Goal: Information Seeking & Learning: Learn about a topic

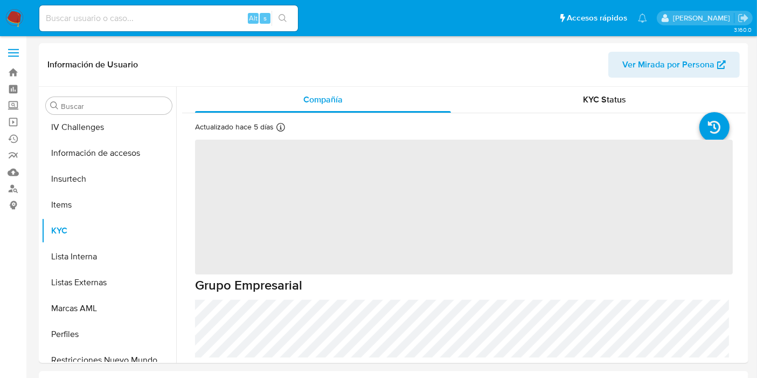
scroll to position [455, 0]
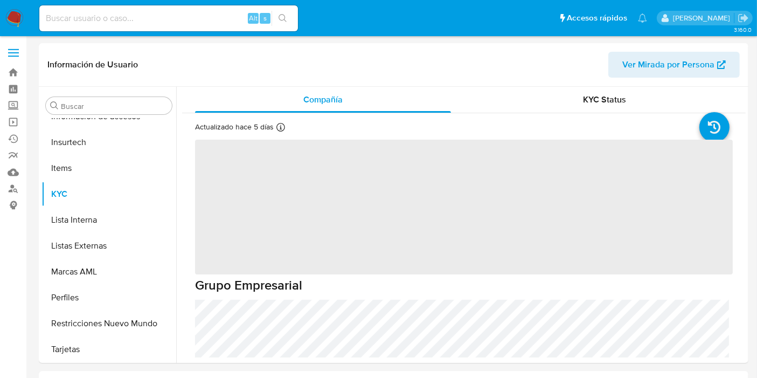
select select "10"
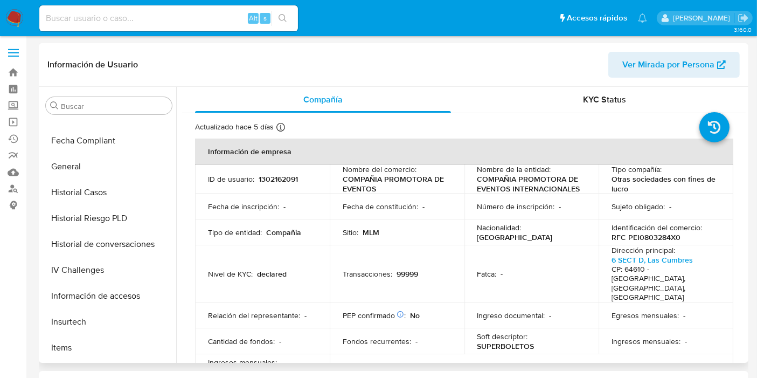
scroll to position [275, 0]
click at [110, 21] on input at bounding box center [168, 18] width 259 height 14
paste input "1346391168"
type input "1346391168"
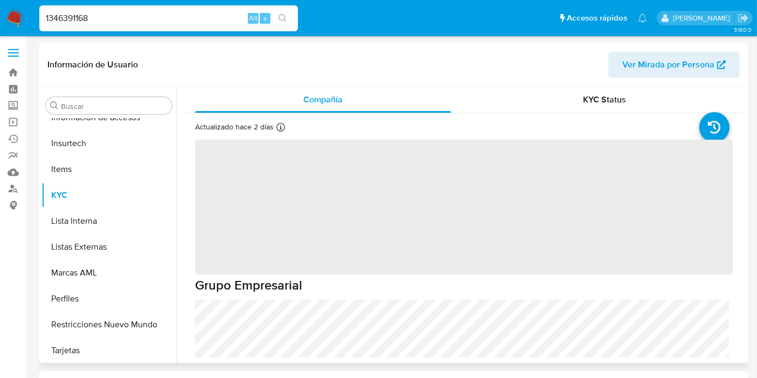
scroll to position [455, 0]
select select "10"
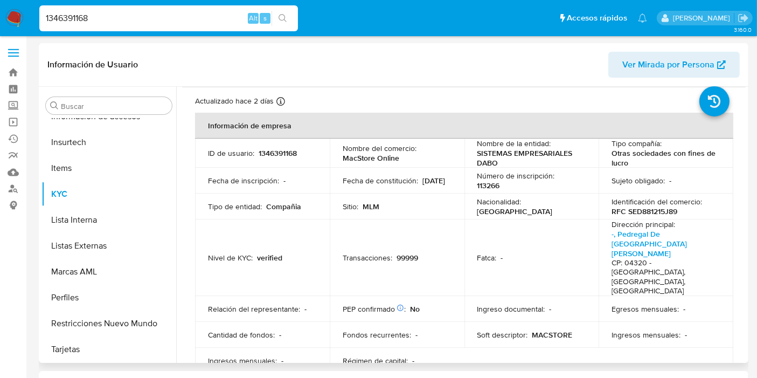
scroll to position [0, 0]
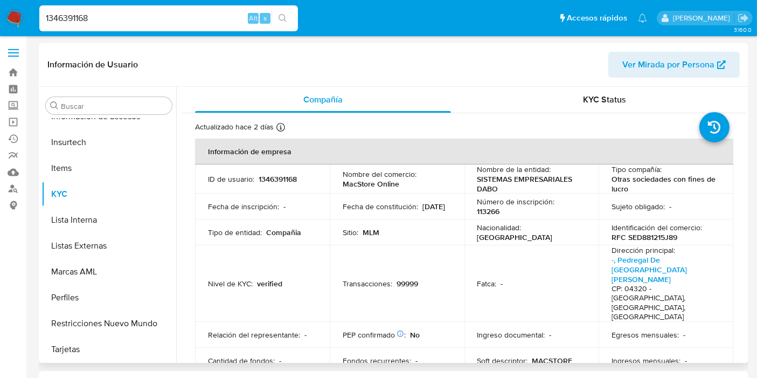
click at [674, 66] on span "Ver Mirada por Persona" at bounding box center [669, 65] width 92 height 26
click at [86, 18] on input "1346391168" at bounding box center [168, 18] width 259 height 14
paste input "2233825"
type input "1342233825"
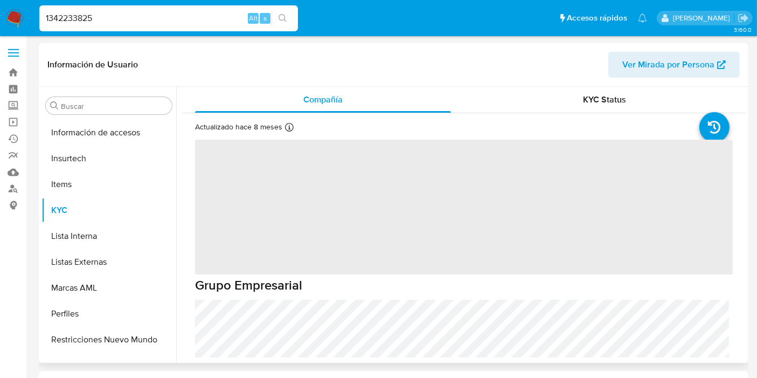
scroll to position [455, 0]
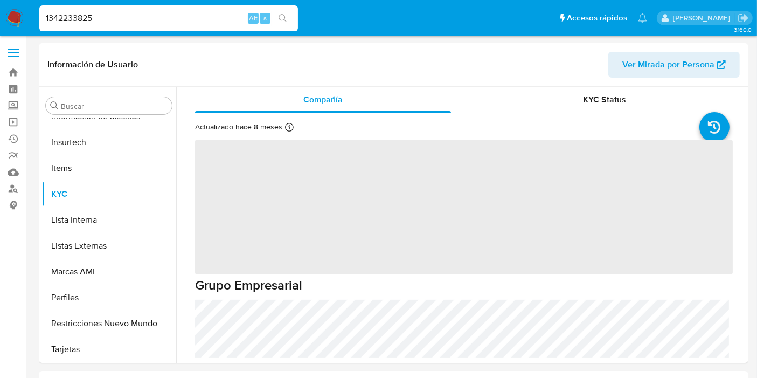
select select "10"
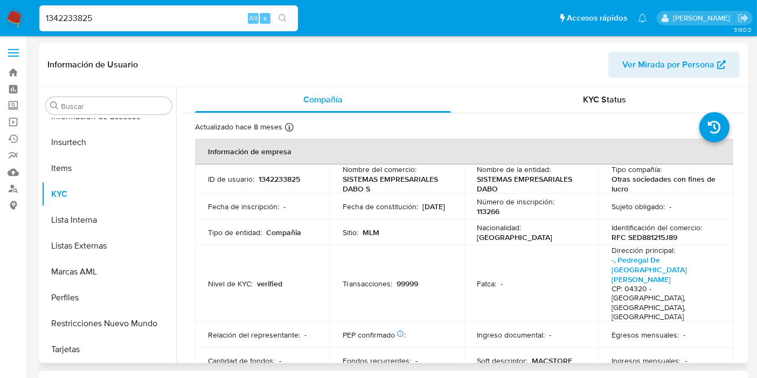
click at [691, 74] on span "Ver Mirada por Persona" at bounding box center [669, 65] width 92 height 26
click at [80, 17] on input "1342233825" at bounding box center [168, 18] width 259 height 14
paste input "864814988"
type input "1864814988"
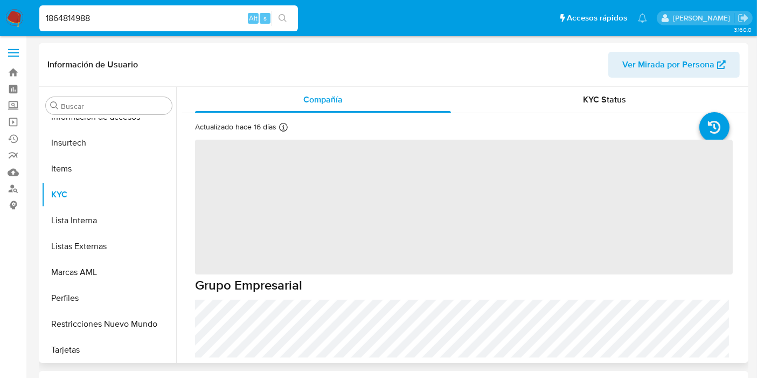
scroll to position [455, 0]
select select "10"
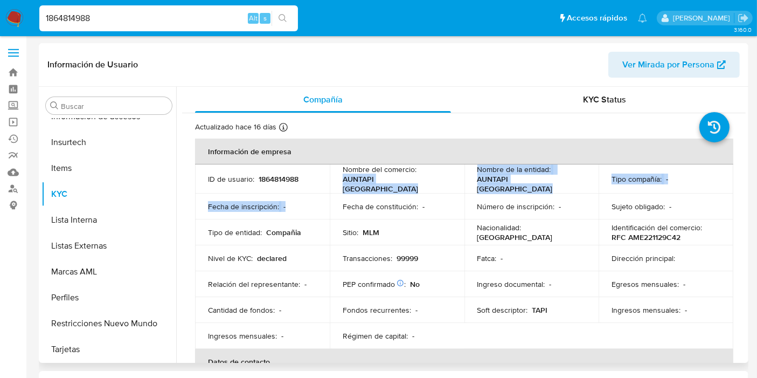
drag, startPoint x: 414, startPoint y: 192, endPoint x: 343, endPoint y: 181, distance: 72.1
click at [343, 181] on tbody "ID de usuario : 1864814988 Nombre del comercio : AUNTAPI MEXICO Nombre de la en…" at bounding box center [464, 256] width 539 height 184
click at [369, 196] on td "Fecha de constitución : -" at bounding box center [397, 207] width 135 height 26
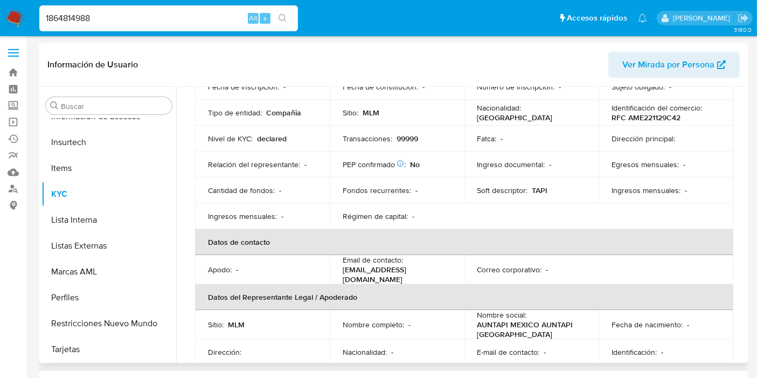
scroll to position [180, 0]
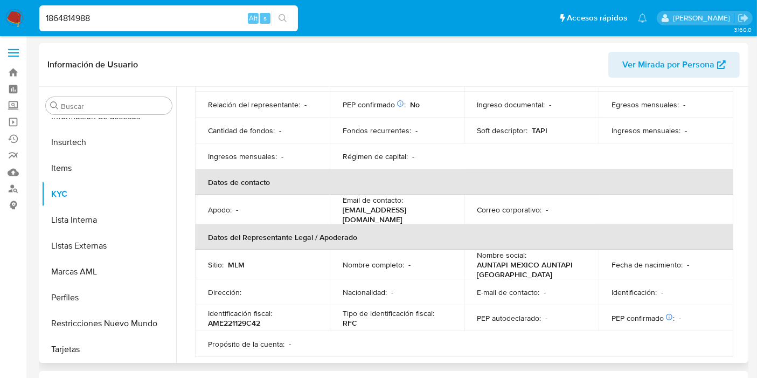
click at [225, 318] on p "AME221129C42" at bounding box center [234, 323] width 52 height 10
copy p "AME221129C42"
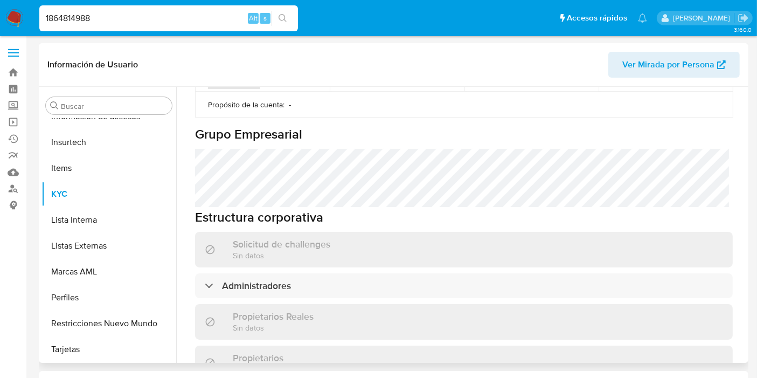
scroll to position [479, 0]
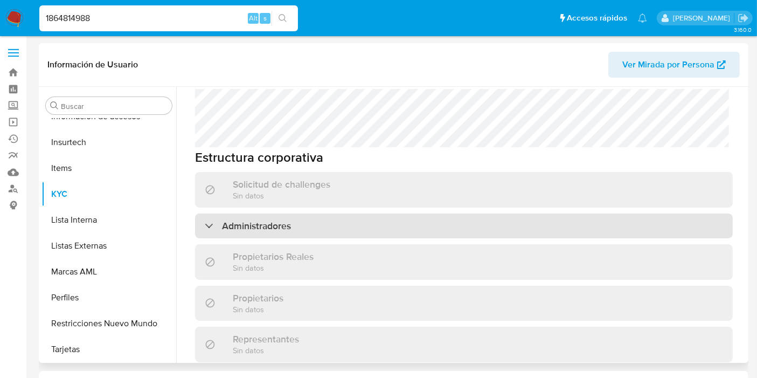
drag, startPoint x: 268, startPoint y: 210, endPoint x: 279, endPoint y: 215, distance: 11.6
click at [268, 213] on div "Administradores" at bounding box center [464, 225] width 538 height 25
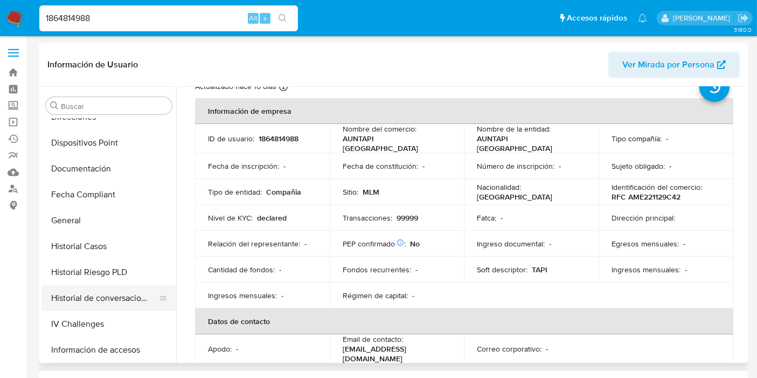
scroll to position [155, 0]
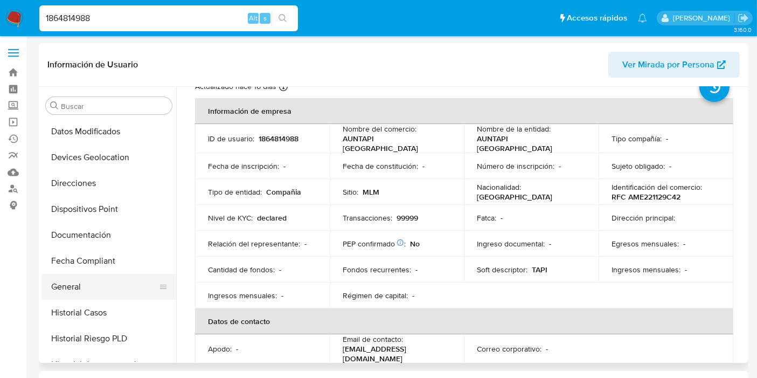
click at [84, 294] on button "General" at bounding box center [105, 287] width 126 height 26
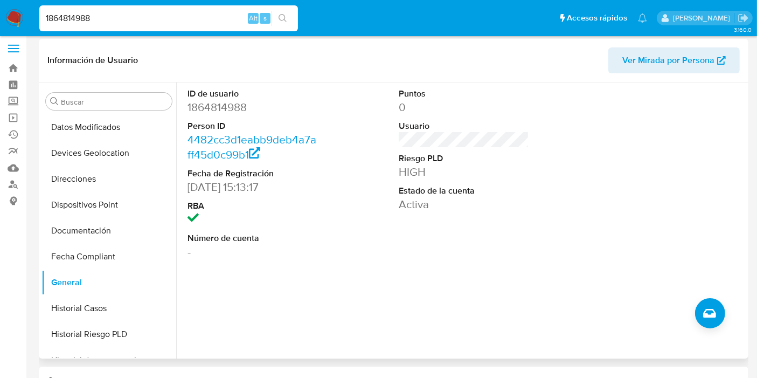
scroll to position [0, 0]
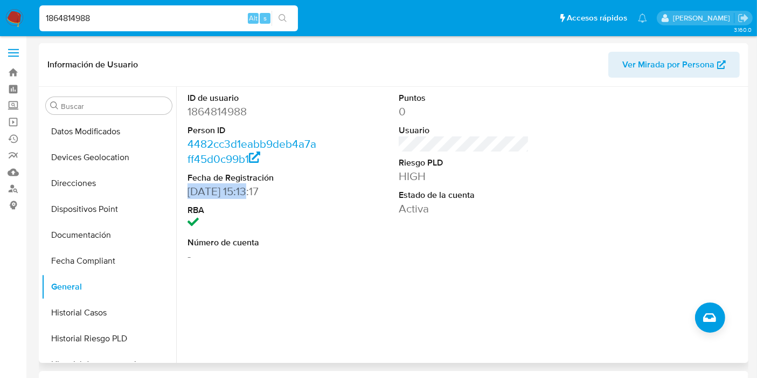
drag, startPoint x: 183, startPoint y: 198, endPoint x: 252, endPoint y: 193, distance: 69.7
click at [252, 193] on div "ID de usuario 1864814988 Person ID 4482cc3d1eabb9deb4a7aff45d0c99b1 Fecha de Re…" at bounding box center [252, 178] width 141 height 182
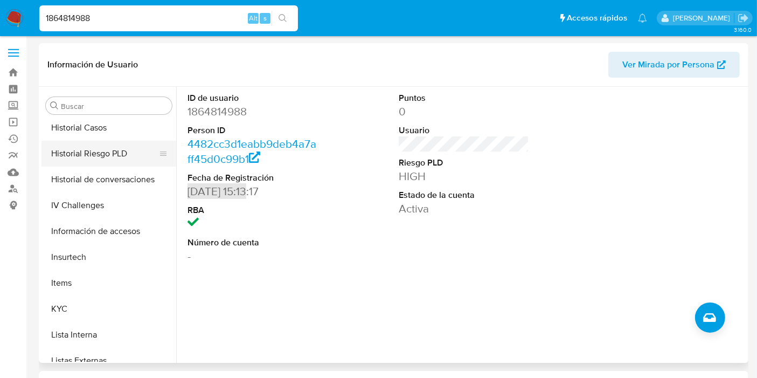
scroll to position [359, 0]
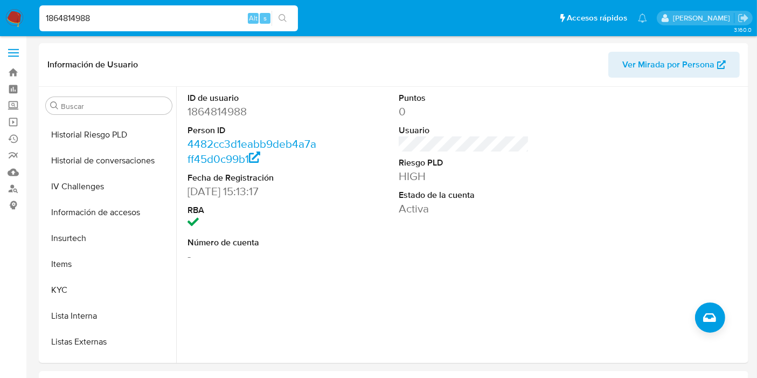
click at [49, 18] on input "1864814988" at bounding box center [168, 18] width 259 height 14
paste input "376167616"
type input "1376167616"
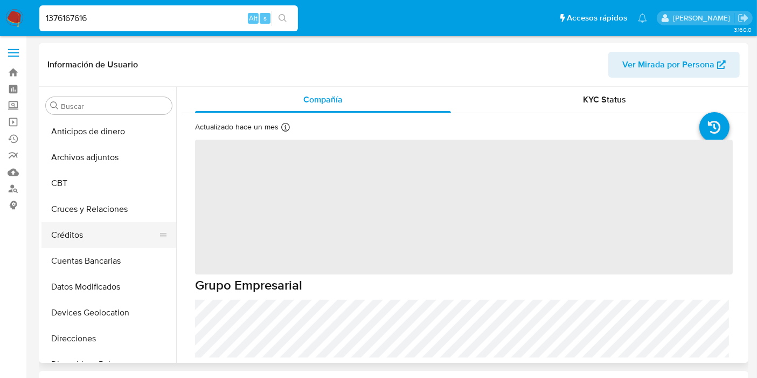
select select "10"
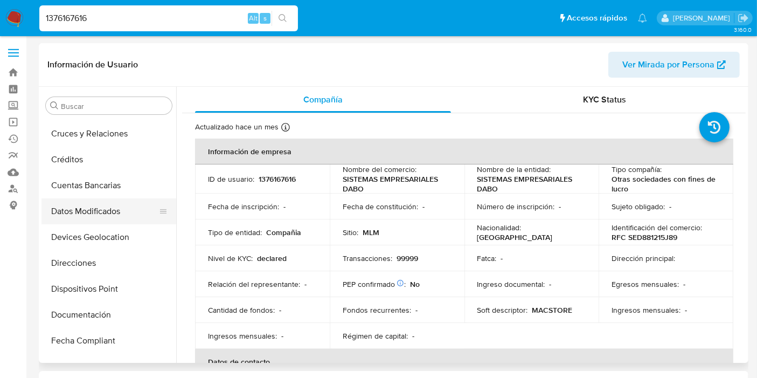
scroll to position [120, 0]
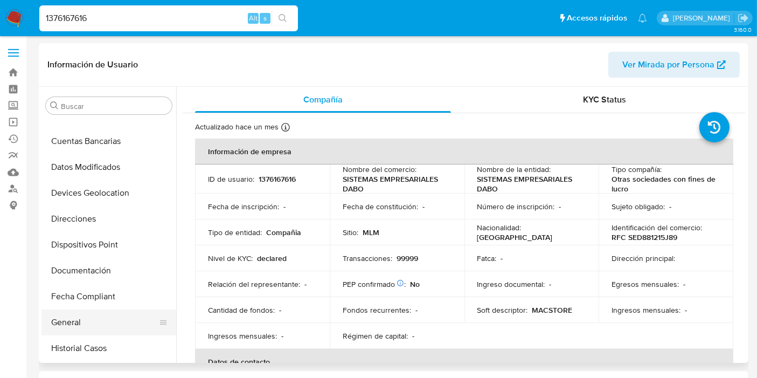
click at [79, 319] on button "General" at bounding box center [105, 322] width 126 height 26
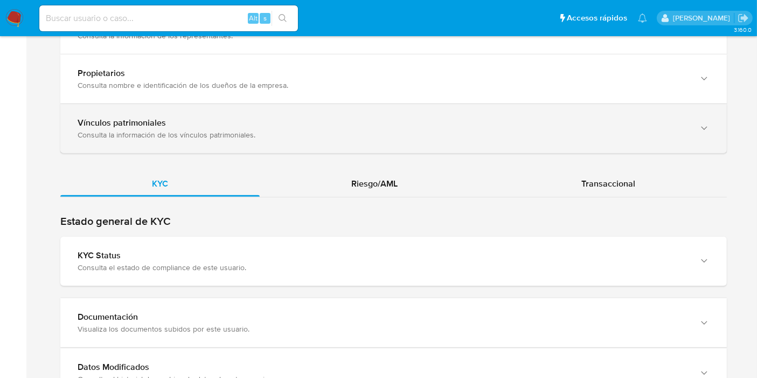
scroll to position [1018, 0]
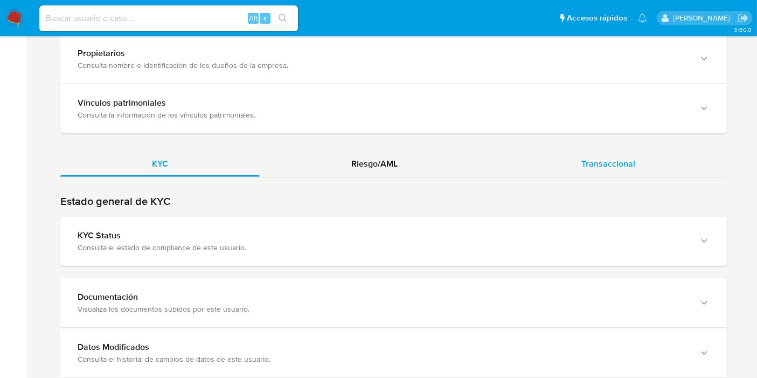
click at [612, 154] on div "Transaccional" at bounding box center [608, 164] width 237 height 26
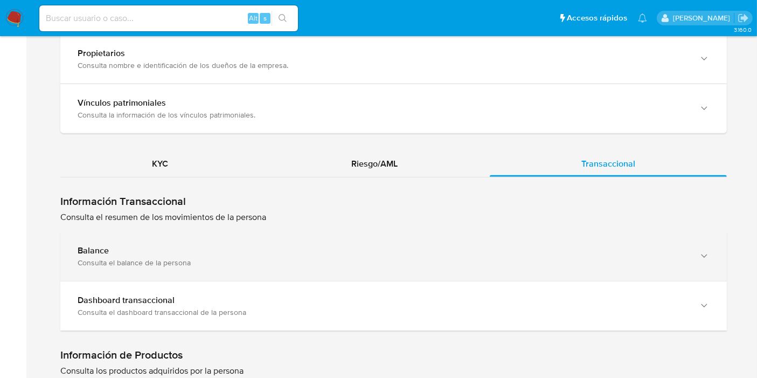
click at [162, 258] on div "Consulta el balance de la persona" at bounding box center [383, 263] width 611 height 10
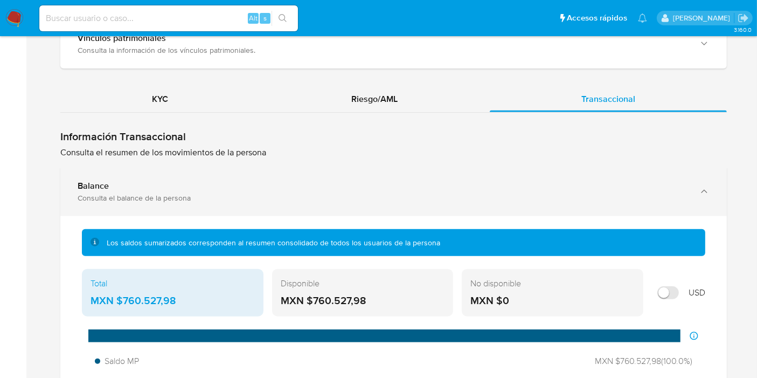
scroll to position [1138, 0]
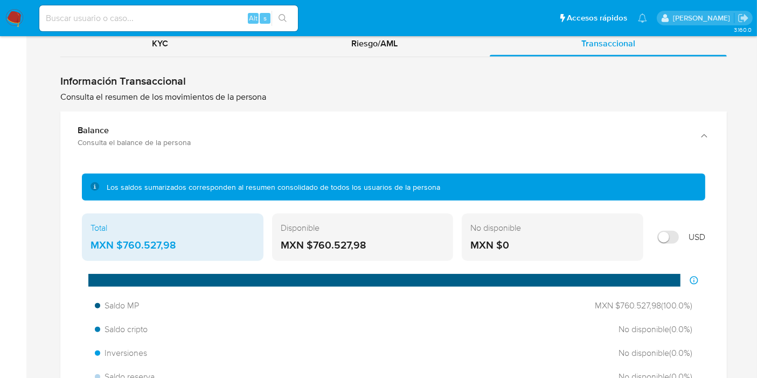
drag, startPoint x: 204, startPoint y: 252, endPoint x: 135, endPoint y: 254, distance: 69.1
click at [135, 254] on div "Total MXN $760.527,98" at bounding box center [173, 236] width 182 height 47
click at [201, 233] on div "Total MXN $760.527,98" at bounding box center [173, 236] width 182 height 47
drag, startPoint x: 123, startPoint y: 241, endPoint x: 177, endPoint y: 245, distance: 54.0
click at [177, 245] on div "MXN $760.527,98" at bounding box center [173, 245] width 164 height 14
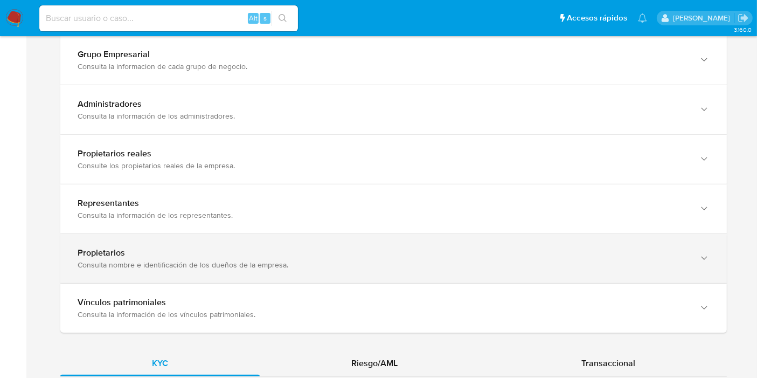
scroll to position [958, 0]
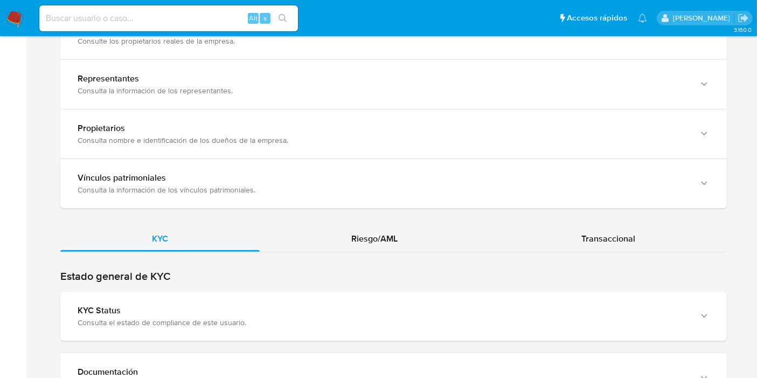
click at [586, 229] on div "Transaccional" at bounding box center [608, 239] width 237 height 26
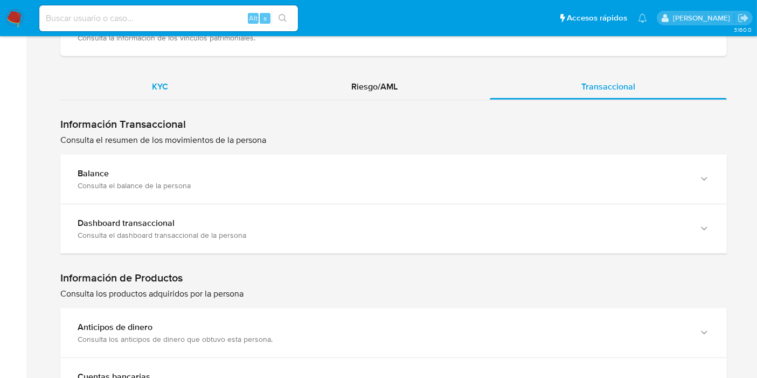
scroll to position [1018, 0]
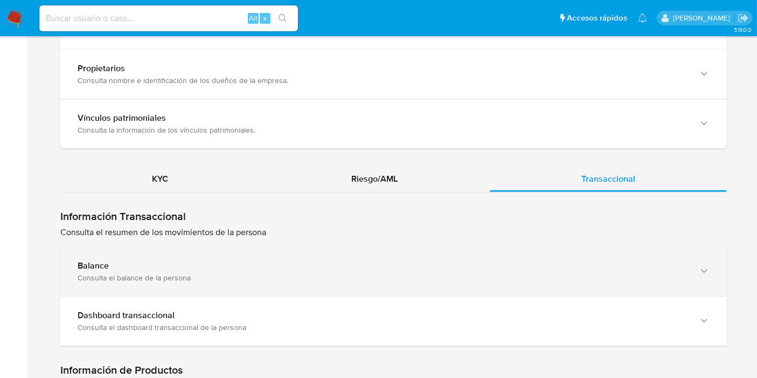
click at [142, 260] on div "Balance Consulta el balance de la persona" at bounding box center [383, 271] width 611 height 22
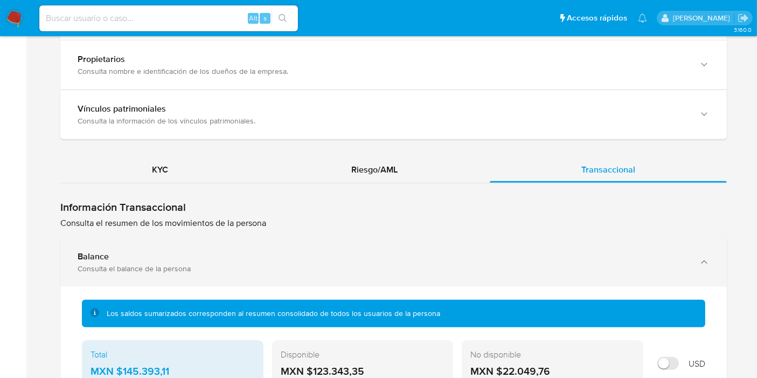
scroll to position [1138, 0]
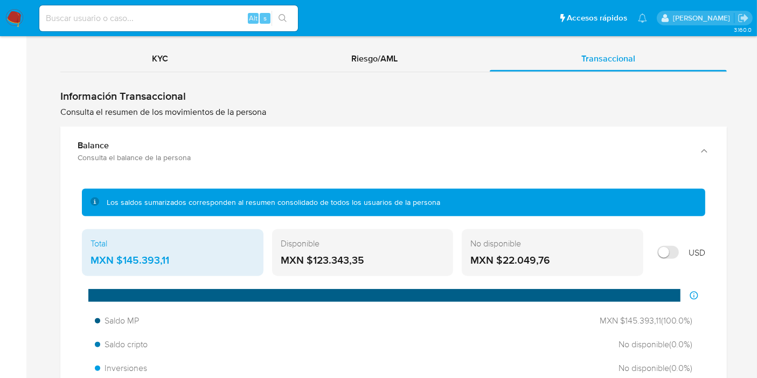
drag, startPoint x: 176, startPoint y: 245, endPoint x: 123, endPoint y: 245, distance: 52.8
click at [123, 253] on div "MXN $145.393,11" at bounding box center [173, 260] width 164 height 14
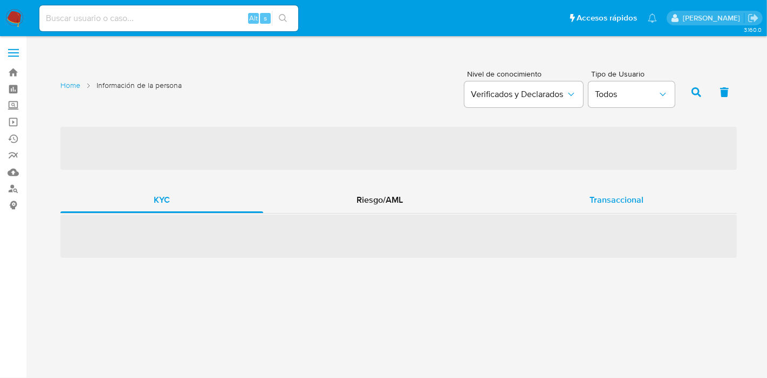
click at [592, 199] on span "Transaccional" at bounding box center [616, 200] width 54 height 12
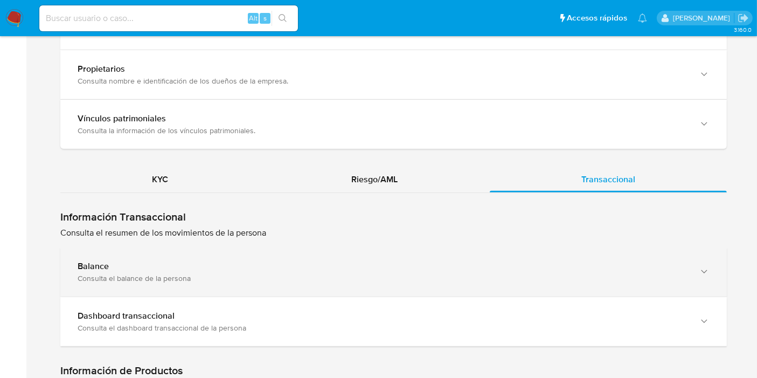
scroll to position [1018, 0]
click at [163, 273] on div "Consulta el balance de la persona" at bounding box center [383, 278] width 611 height 10
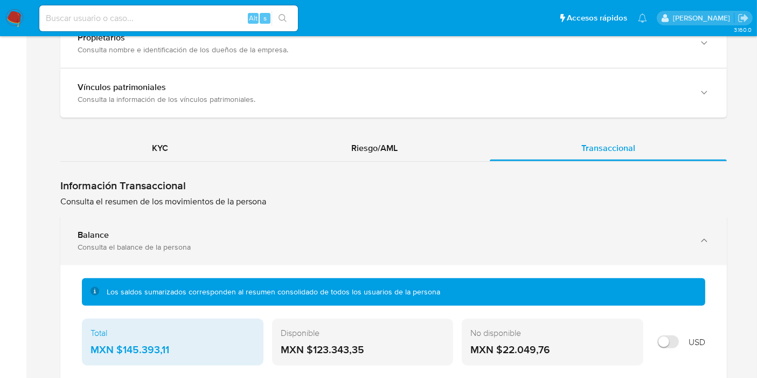
scroll to position [1138, 0]
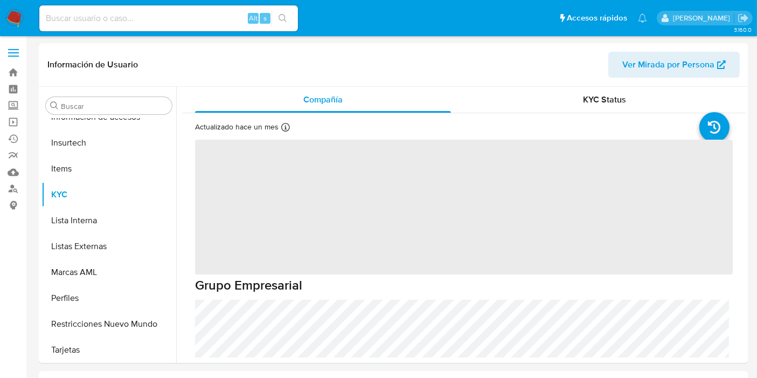
scroll to position [455, 0]
select select "10"
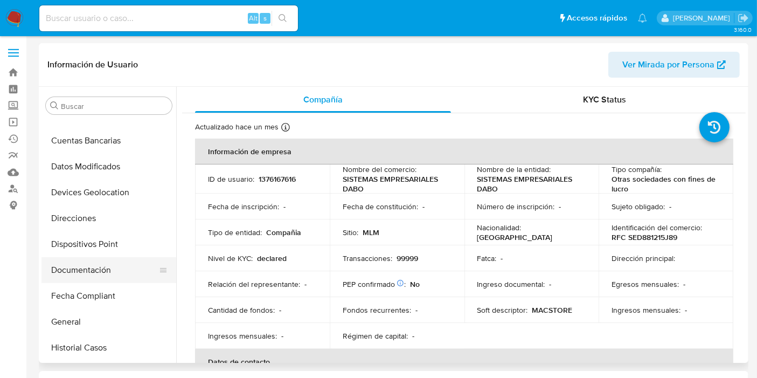
scroll to position [120, 0]
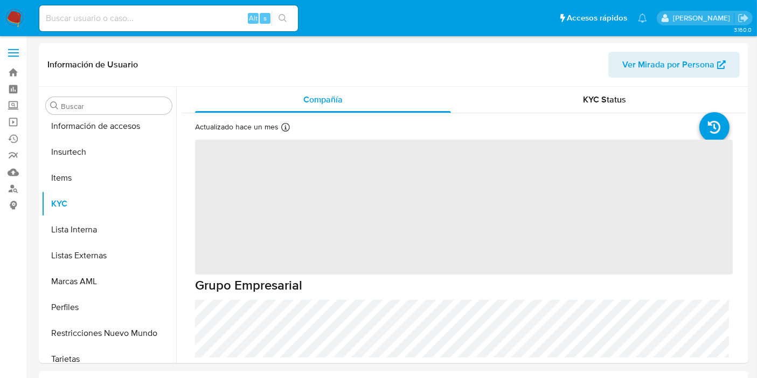
scroll to position [455, 0]
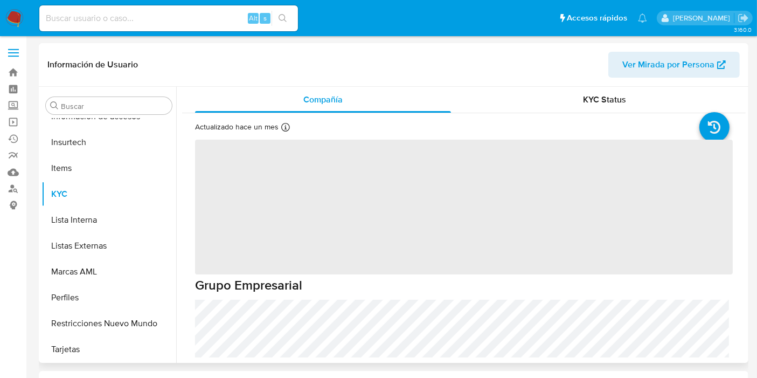
select select "10"
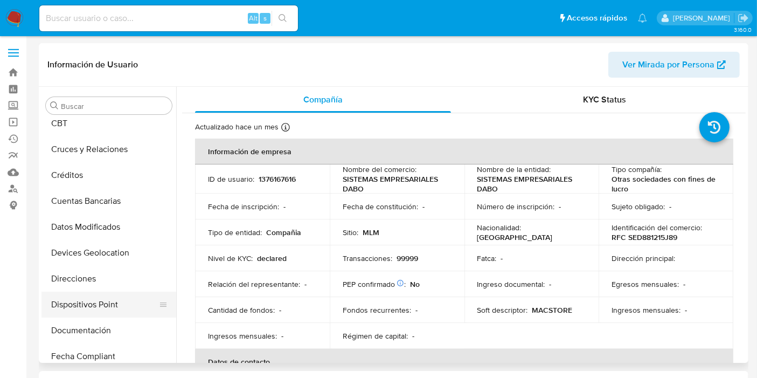
scroll to position [180, 0]
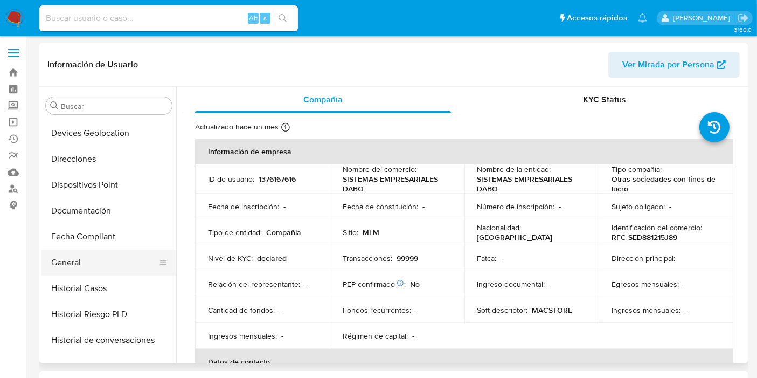
click at [105, 271] on button "General" at bounding box center [105, 263] width 126 height 26
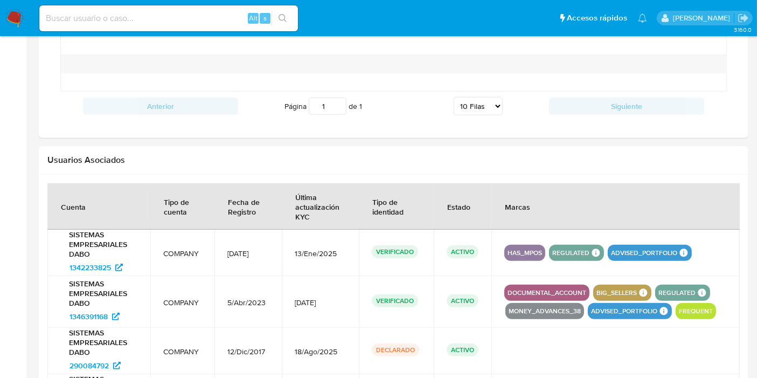
scroll to position [1041, 0]
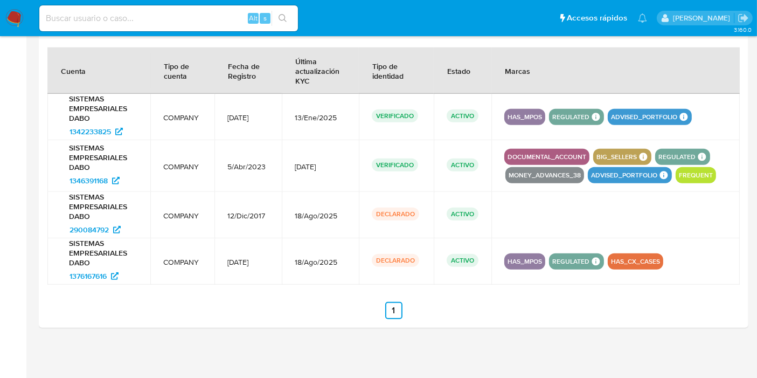
click at [114, 24] on input at bounding box center [168, 18] width 259 height 14
paste input "1864814988"
type input "1864814988"
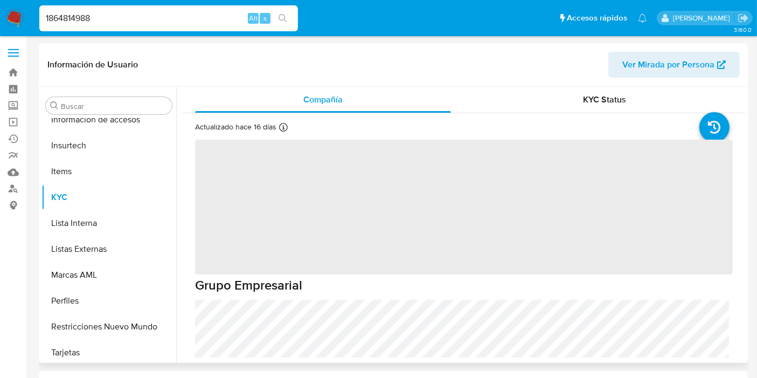
scroll to position [455, 0]
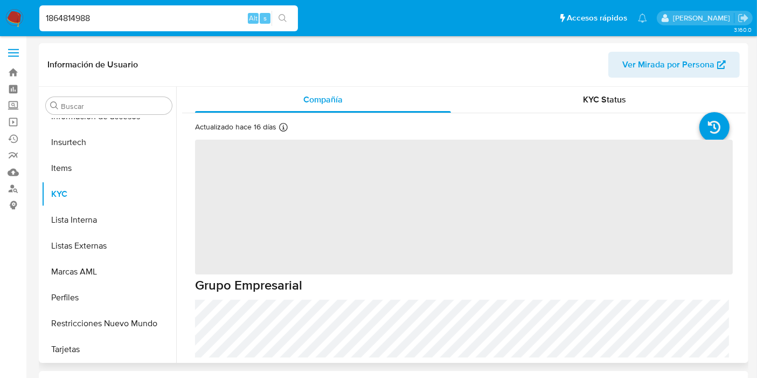
select select "10"
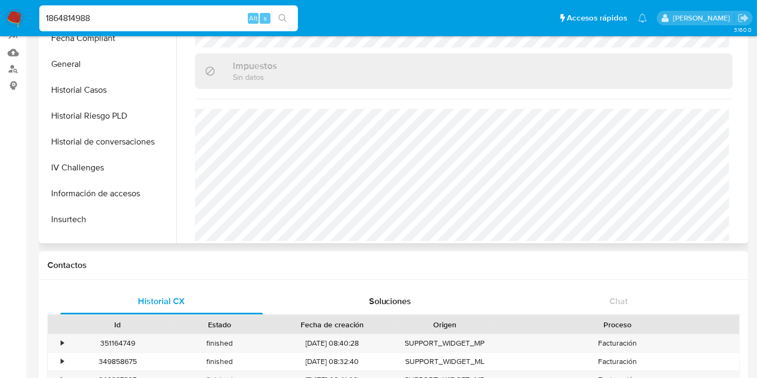
scroll to position [239, 0]
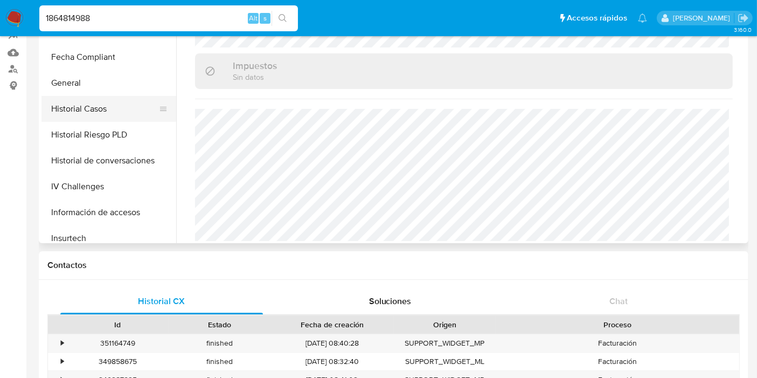
click at [94, 115] on button "Historial Casos" at bounding box center [105, 109] width 126 height 26
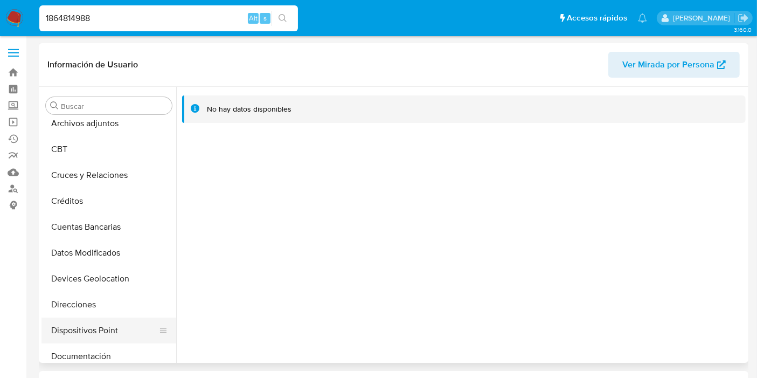
scroll to position [60, 0]
click at [87, 333] on button "Documentación" at bounding box center [105, 331] width 126 height 26
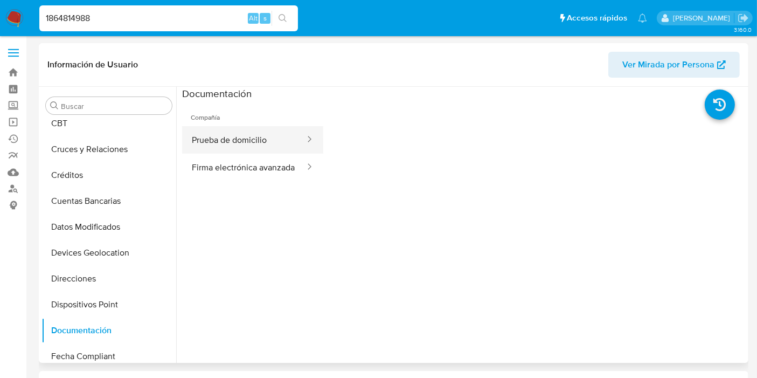
click at [237, 143] on button "Prueba de domicilio" at bounding box center [244, 139] width 124 height 27
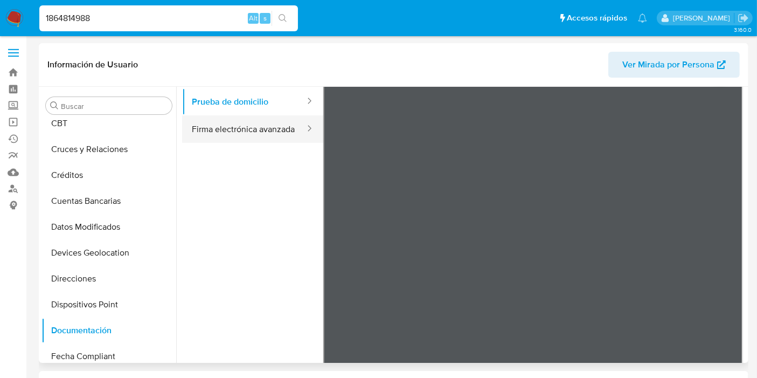
scroll to position [0, 0]
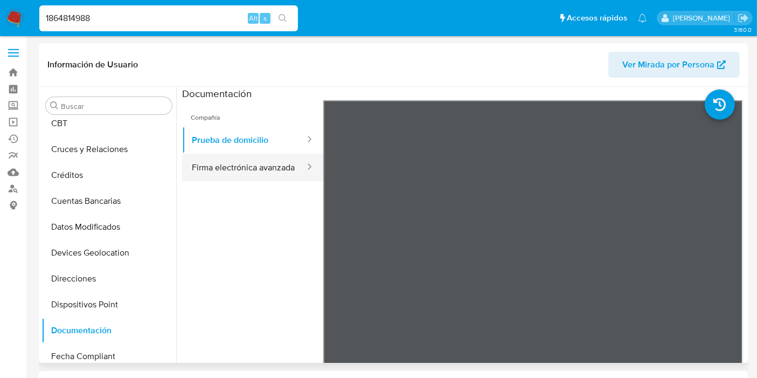
click at [231, 177] on button "Firma electrónica avanzada" at bounding box center [244, 167] width 124 height 27
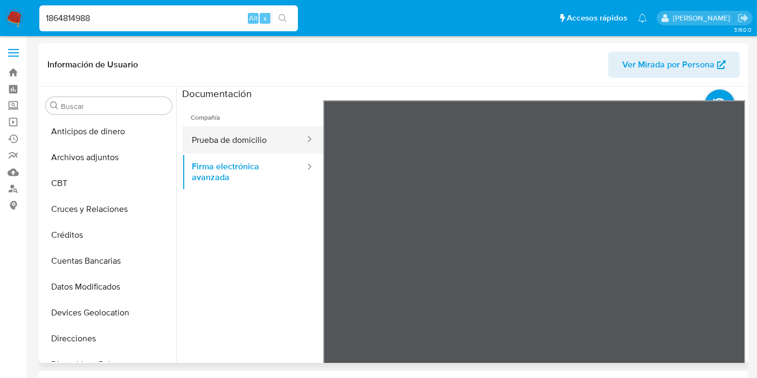
click at [257, 144] on button "Prueba de domicilio" at bounding box center [244, 139] width 124 height 27
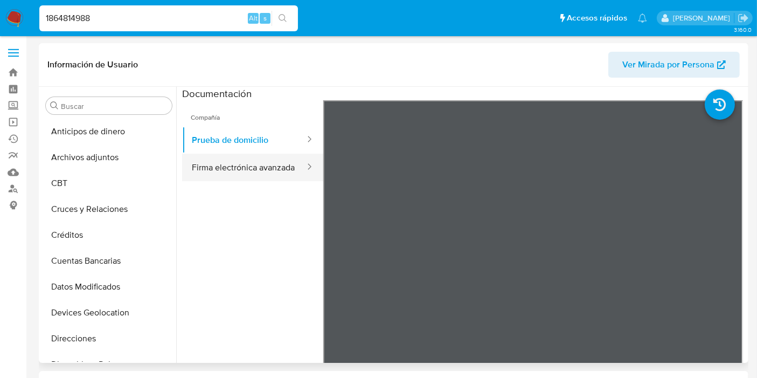
click at [259, 164] on button "Firma electrónica avanzada" at bounding box center [244, 167] width 124 height 27
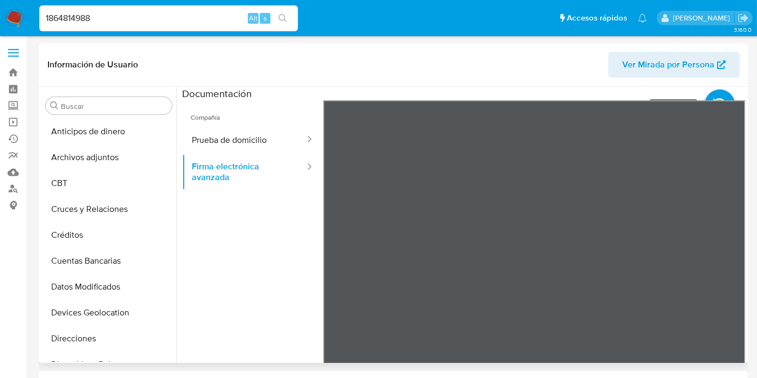
click at [716, 93] on icon at bounding box center [720, 104] width 30 height 30
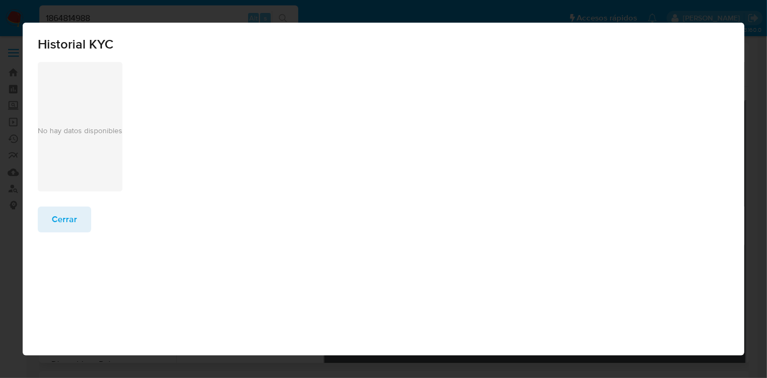
click at [61, 223] on span "Cerrar" at bounding box center [64, 220] width 25 height 24
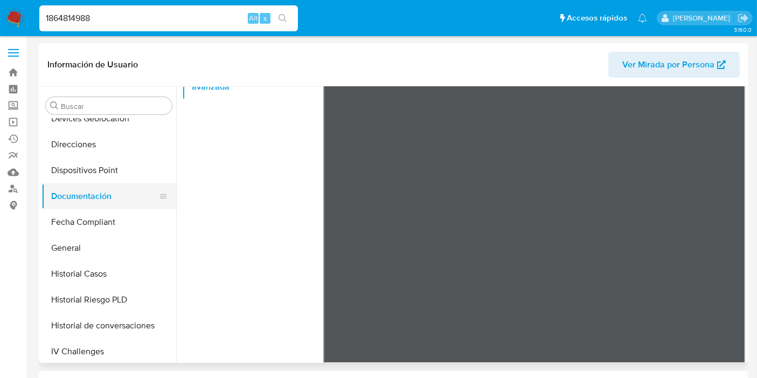
scroll to position [359, 0]
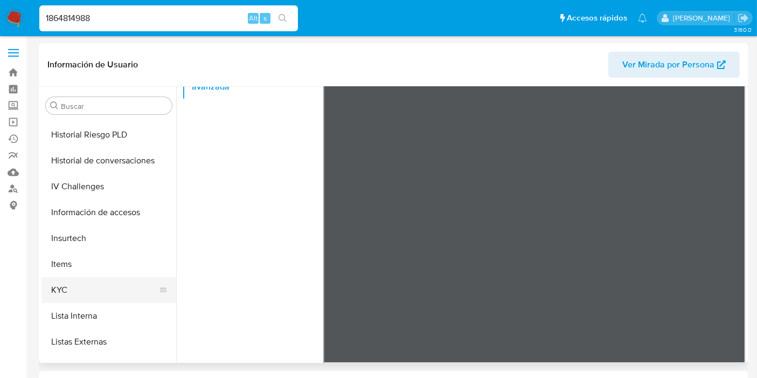
click at [87, 280] on button "KYC" at bounding box center [105, 290] width 126 height 26
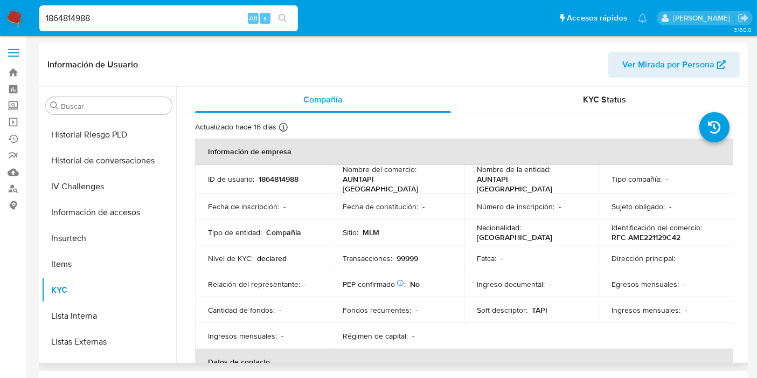
click at [541, 305] on p "TAPI" at bounding box center [541, 310] width 16 height 10
copy p "TAPI"
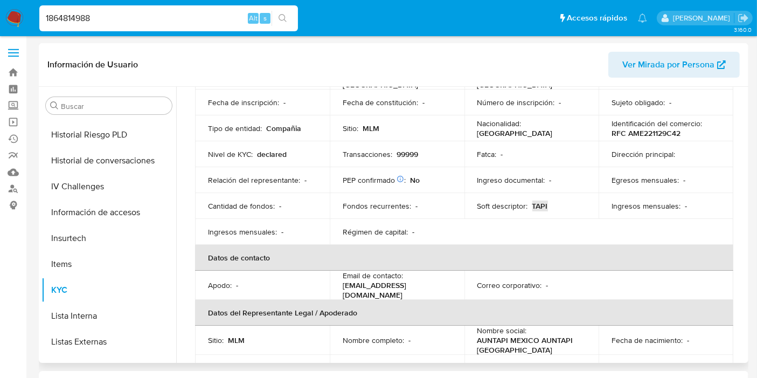
scroll to position [120, 0]
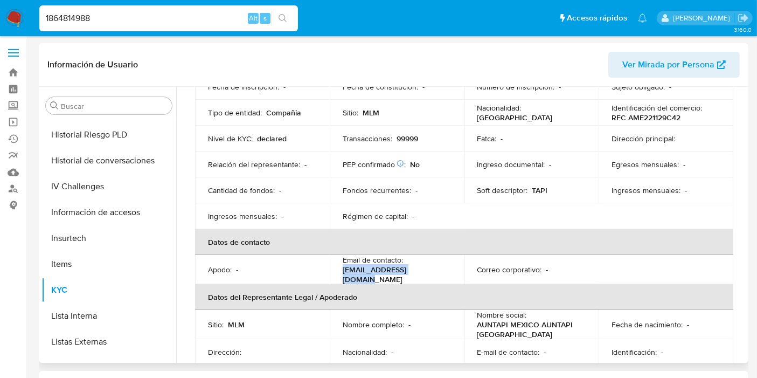
drag, startPoint x: 426, startPoint y: 268, endPoint x: 339, endPoint y: 273, distance: 88.0
click at [339, 273] on td "Email de contacto : operaciones_mx@tapi.la" at bounding box center [397, 269] width 135 height 29
copy p "[EMAIL_ADDRESS][DOMAIN_NAME]"
click at [424, 276] on td "Email de contacto : operaciones_mx@tapi.la" at bounding box center [397, 269] width 135 height 29
drag, startPoint x: 431, startPoint y: 269, endPoint x: 341, endPoint y: 270, distance: 90.0
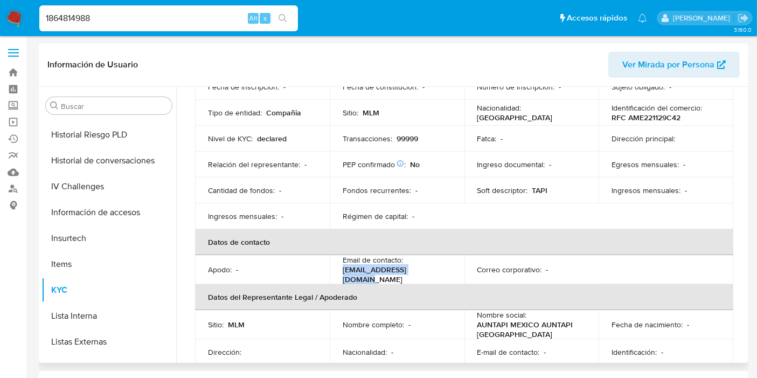
click at [341, 270] on td "Email de contacto : operaciones_mx@tapi.la" at bounding box center [397, 269] width 135 height 29
copy p "[EMAIL_ADDRESS][DOMAIN_NAME]"
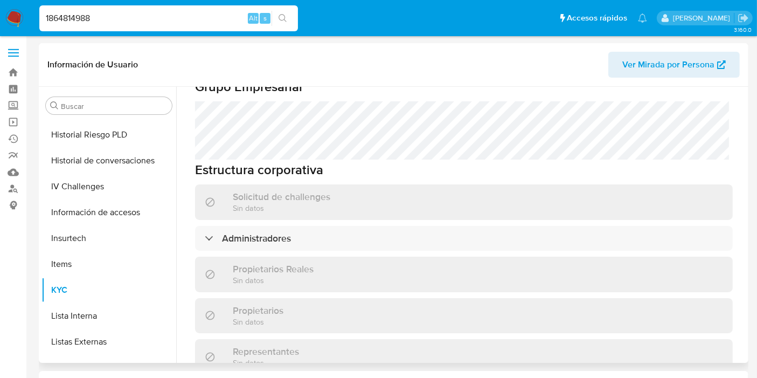
scroll to position [539, 0]
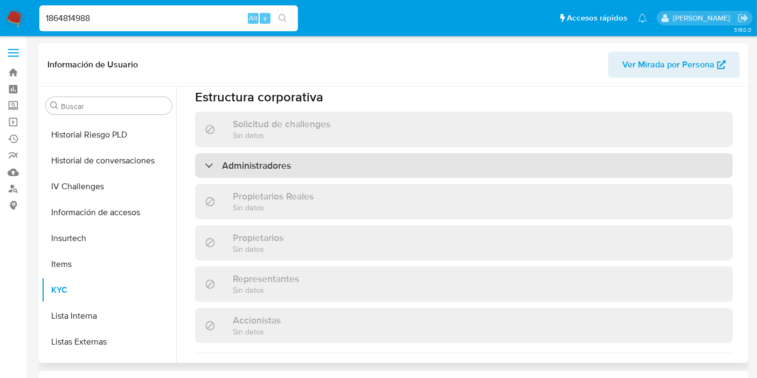
click at [256, 167] on div "Administradores" at bounding box center [464, 165] width 538 height 25
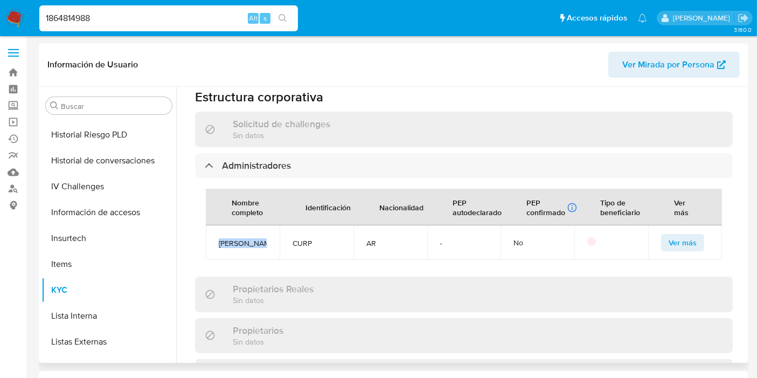
drag, startPoint x: 271, startPoint y: 233, endPoint x: 209, endPoint y: 238, distance: 62.2
click at [209, 238] on td "[PERSON_NAME]" at bounding box center [243, 242] width 74 height 34
copy span "[PERSON_NAME]"
click at [243, 240] on span "Tomas Mindlin" at bounding box center [243, 243] width 48 height 10
drag, startPoint x: 268, startPoint y: 239, endPoint x: 218, endPoint y: 239, distance: 50.1
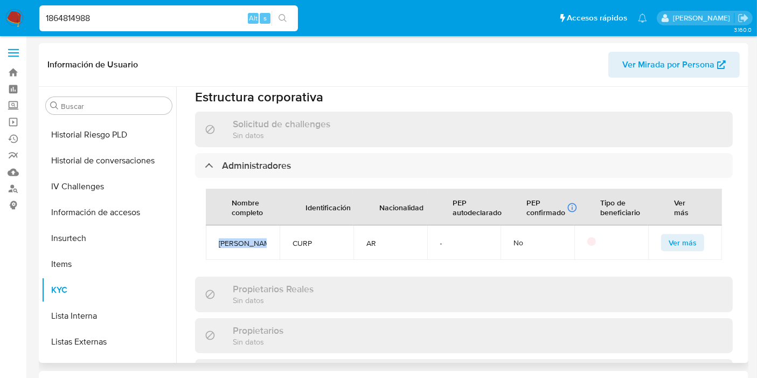
click at [218, 239] on td "Tomas Mindlin" at bounding box center [243, 242] width 74 height 34
copy span "Tomas Mindlin"
click at [637, 73] on span "Ver Mirada por Persona" at bounding box center [669, 65] width 92 height 26
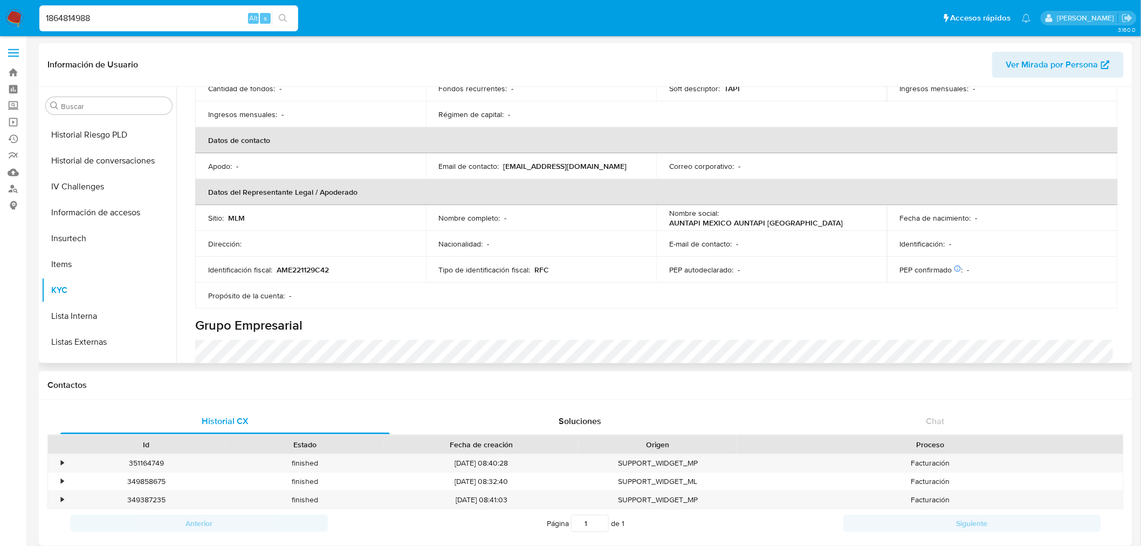
scroll to position [239, 0]
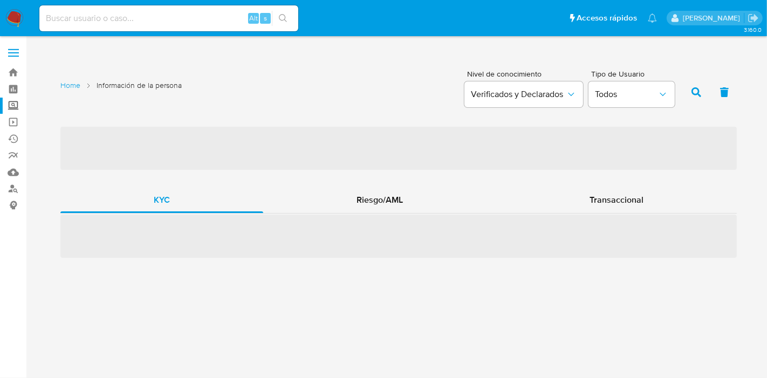
drag, startPoint x: 18, startPoint y: 103, endPoint x: 24, endPoint y: 111, distance: 9.6
click at [18, 103] on label "Screening" at bounding box center [64, 106] width 128 height 17
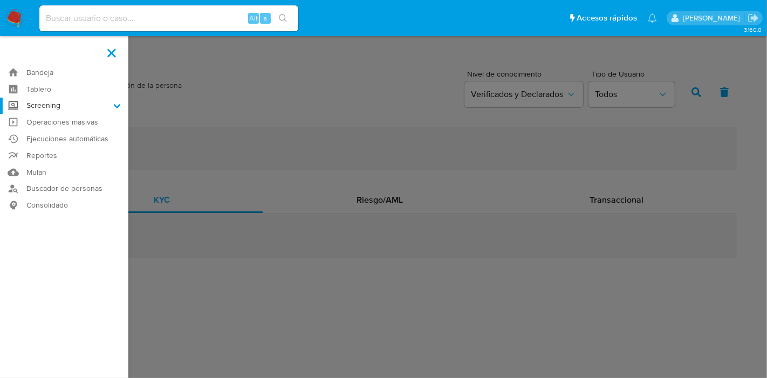
click at [0, 0] on input "Screening" at bounding box center [0, 0] width 0 height 0
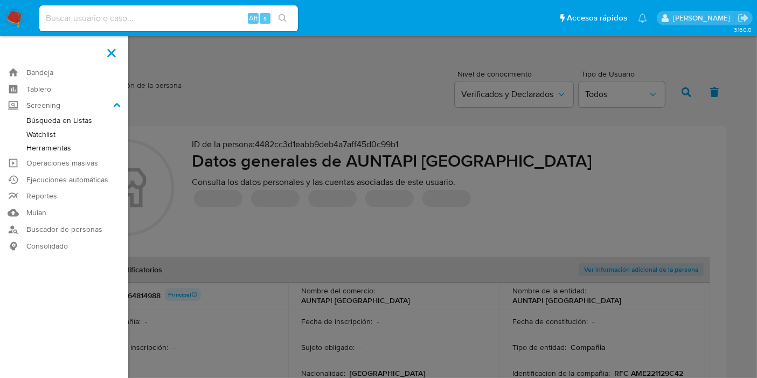
click at [53, 148] on link "Herramientas" at bounding box center [64, 147] width 128 height 13
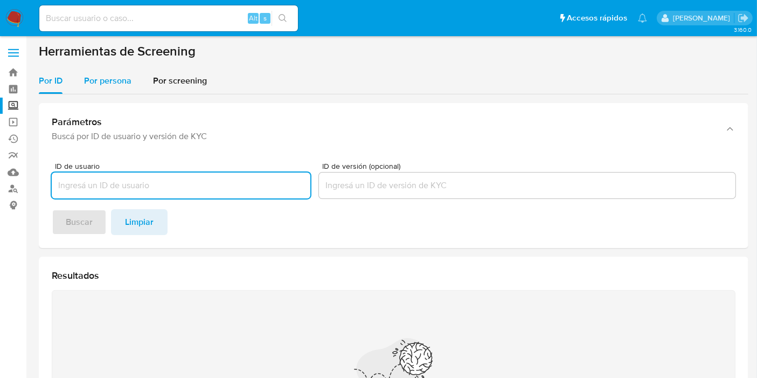
click at [117, 76] on span "Por persona" at bounding box center [107, 80] width 47 height 12
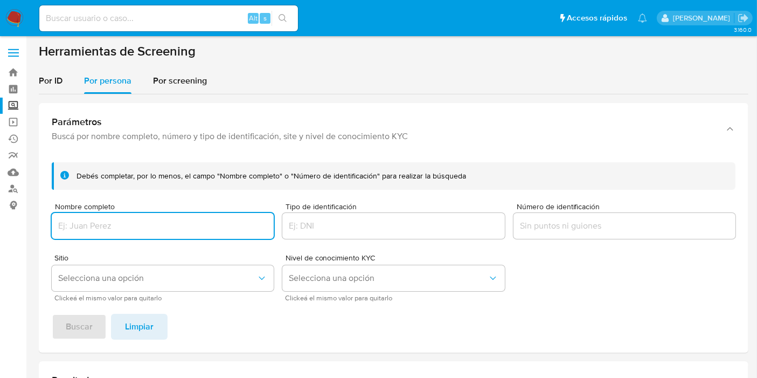
click at [170, 220] on input "Nombre completo" at bounding box center [163, 226] width 222 height 14
type input "[PERSON_NAME]"
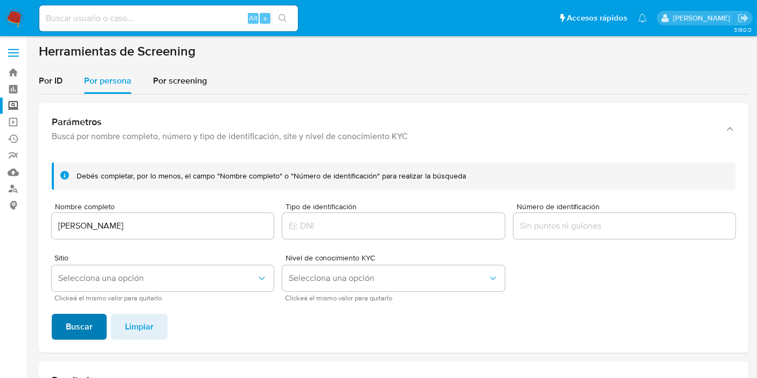
click at [79, 328] on span "Buscar" at bounding box center [79, 327] width 27 height 24
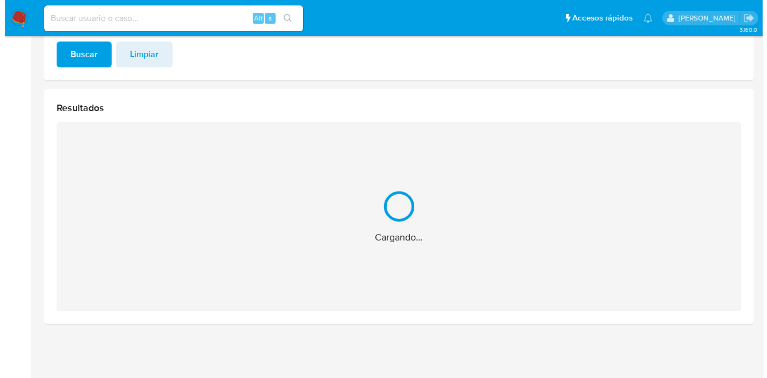
scroll to position [100, 0]
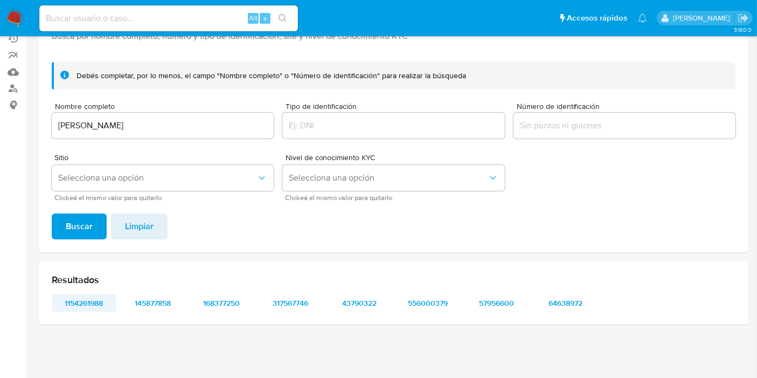
click at [100, 301] on span "1154261988" at bounding box center [84, 302] width 50 height 15
click at [248, 175] on span "Selecciona una opción" at bounding box center [157, 177] width 198 height 11
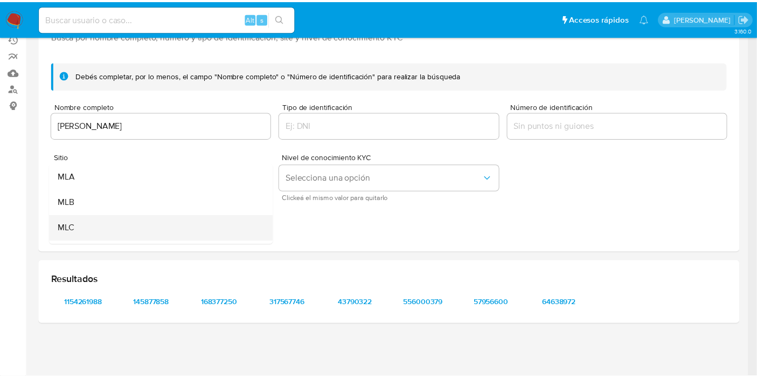
scroll to position [60, 0]
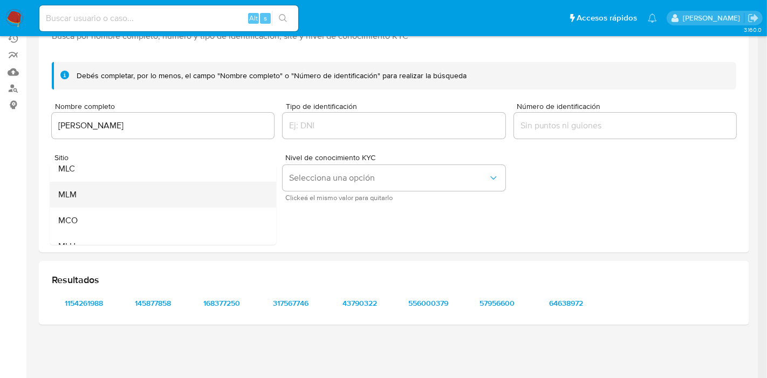
click at [129, 190] on div "MLM" at bounding box center [159, 195] width 203 height 26
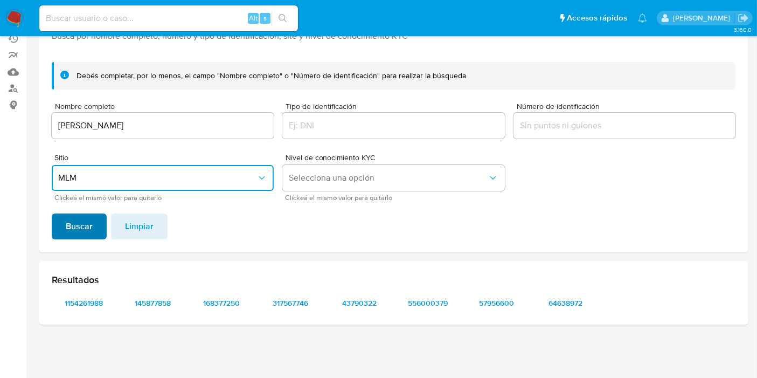
click at [75, 226] on span "Buscar" at bounding box center [79, 227] width 27 height 24
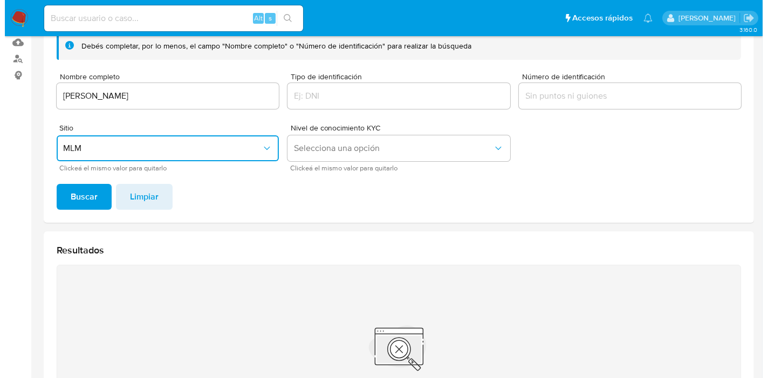
scroll to position [40, 0]
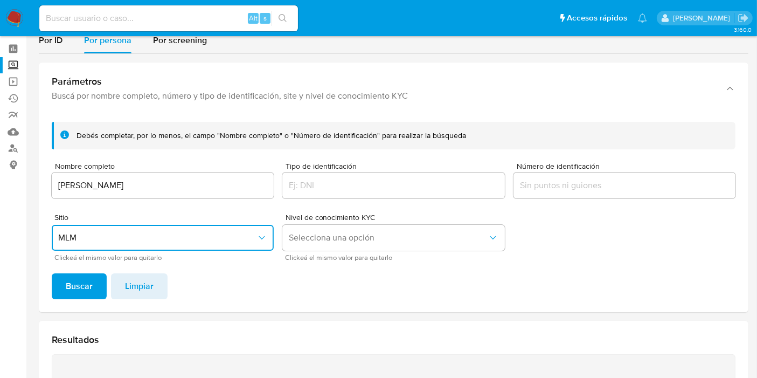
click at [261, 240] on icon "Sitio" at bounding box center [262, 237] width 11 height 11
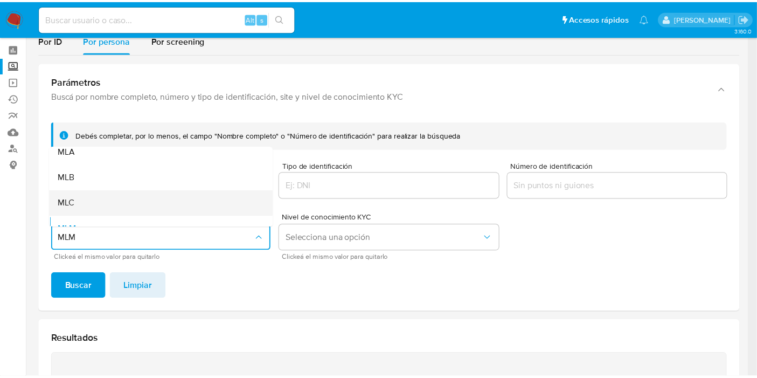
scroll to position [0, 0]
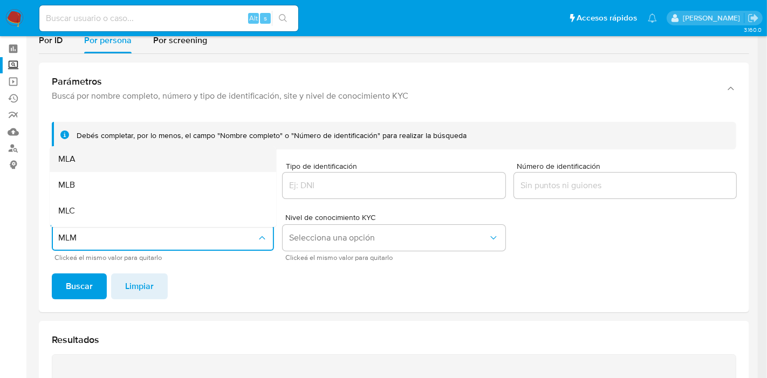
click at [139, 165] on div "MLA" at bounding box center [159, 159] width 203 height 26
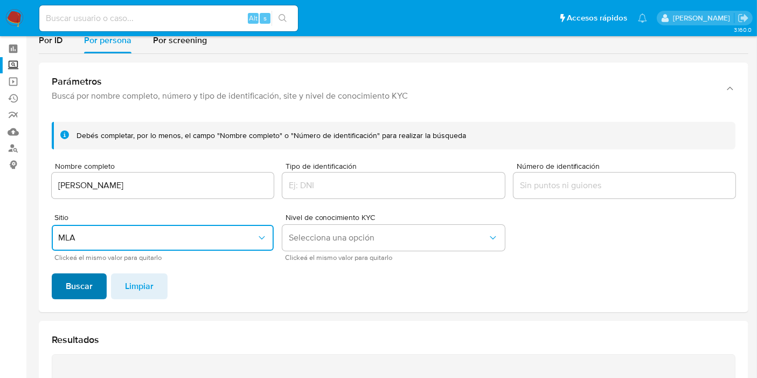
click at [73, 284] on span "Buscar" at bounding box center [79, 286] width 27 height 24
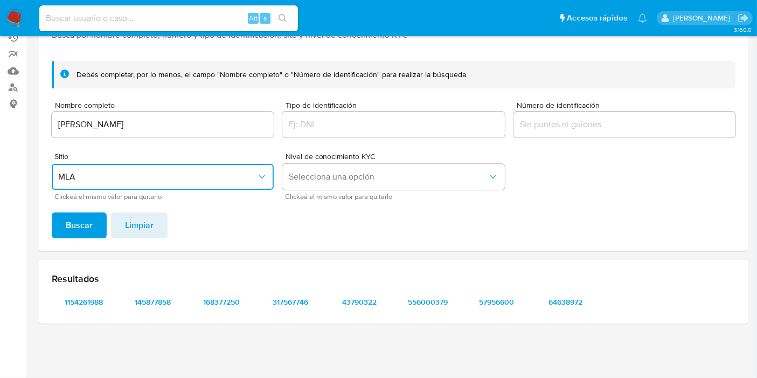
scroll to position [100, 0]
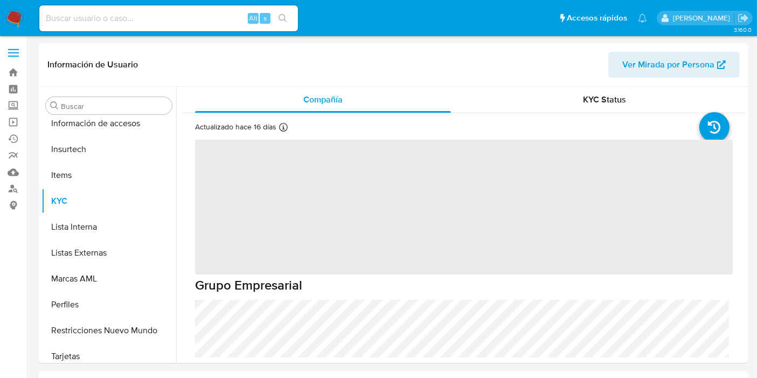
scroll to position [455, 0]
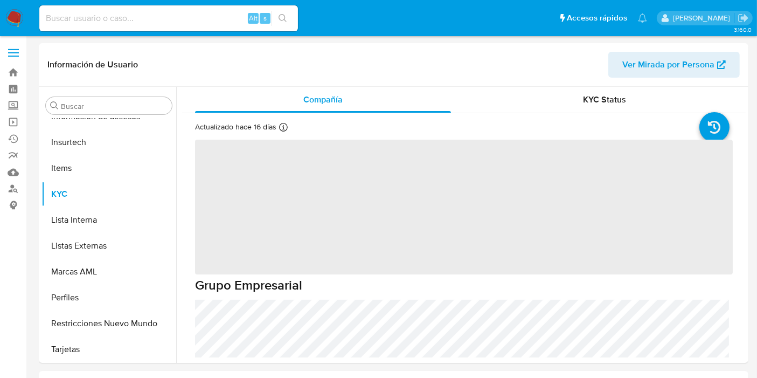
select select "10"
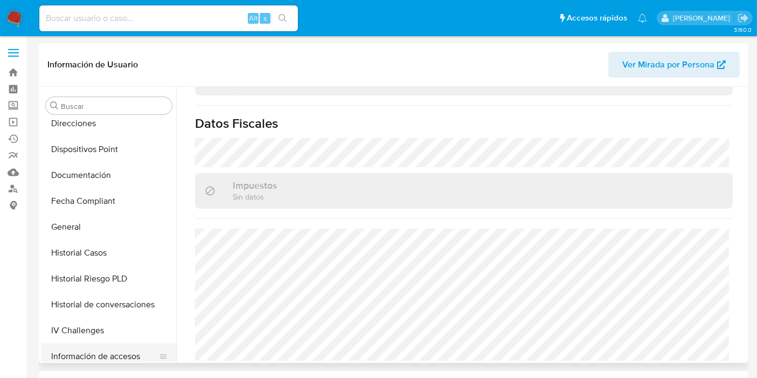
scroll to position [156, 0]
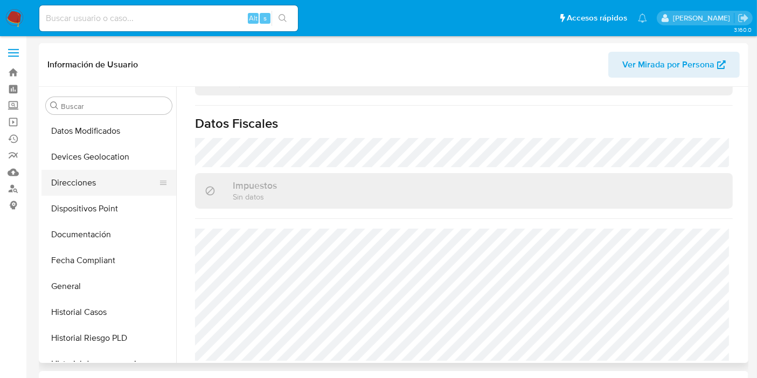
click at [97, 186] on button "Direcciones" at bounding box center [105, 183] width 126 height 26
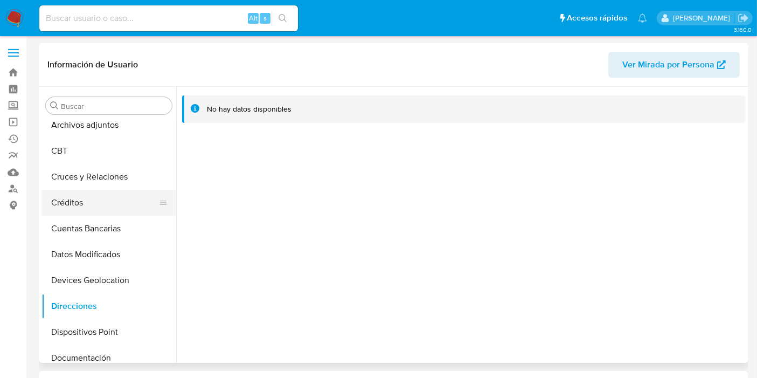
scroll to position [0, 0]
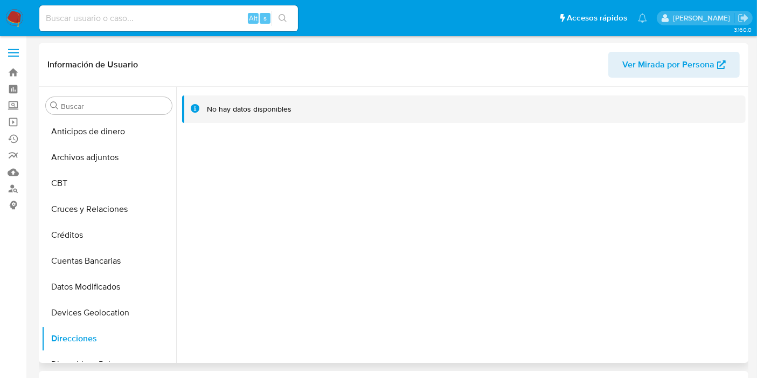
drag, startPoint x: 87, startPoint y: 213, endPoint x: 237, endPoint y: 268, distance: 159.8
click at [87, 212] on button "Cruces y Relaciones" at bounding box center [109, 209] width 135 height 26
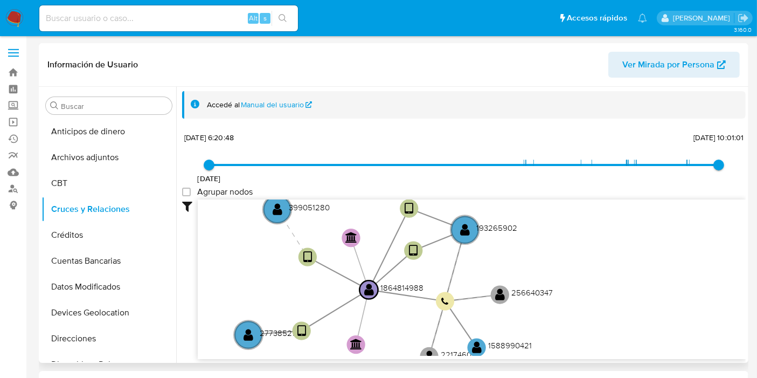
drag, startPoint x: 652, startPoint y: 274, endPoint x: 523, endPoint y: 306, distance: 132.7
click at [523, 306] on icon "device-6434438208813b0018b2f8c4  user-1864814988  1864814988 user-193265902 …" at bounding box center [472, 277] width 548 height 156
click at [473, 224] on circle at bounding box center [465, 229] width 32 height 32
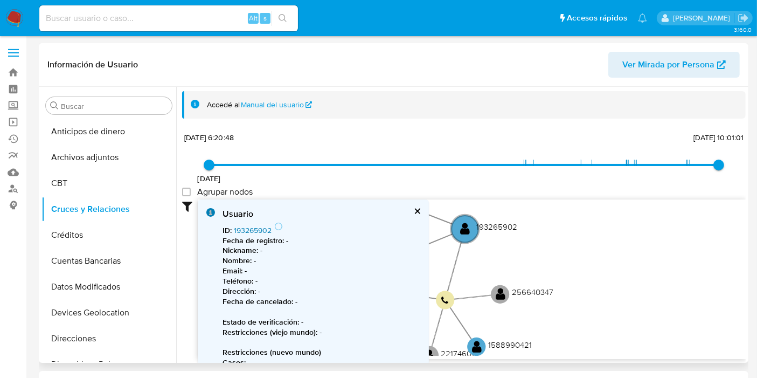
click at [256, 232] on link "193265902" at bounding box center [253, 230] width 38 height 11
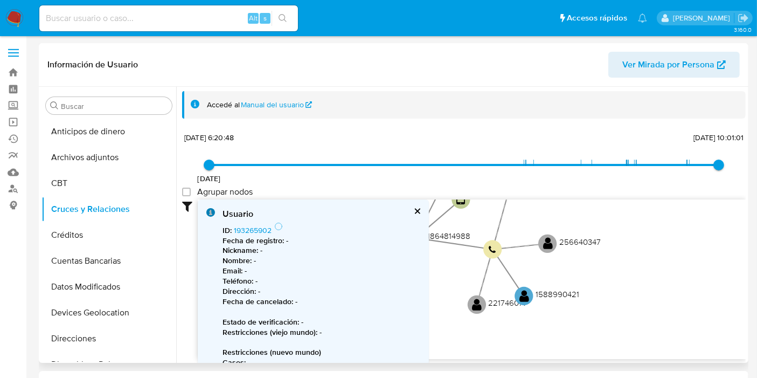
drag, startPoint x: 588, startPoint y: 295, endPoint x: 636, endPoint y: 244, distance: 69.4
click at [636, 244] on icon "device-6434438208813b0018b2f8c4  user-1864814988  1864814988 user-193265902 …" at bounding box center [472, 277] width 548 height 156
click at [529, 298] on circle at bounding box center [524, 296] width 23 height 23
click at [639, 73] on span "Ver Mirada por Persona" at bounding box center [669, 65] width 92 height 26
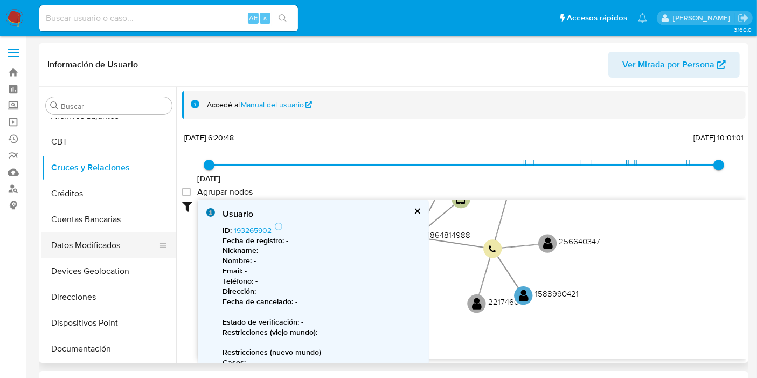
scroll to position [60, 0]
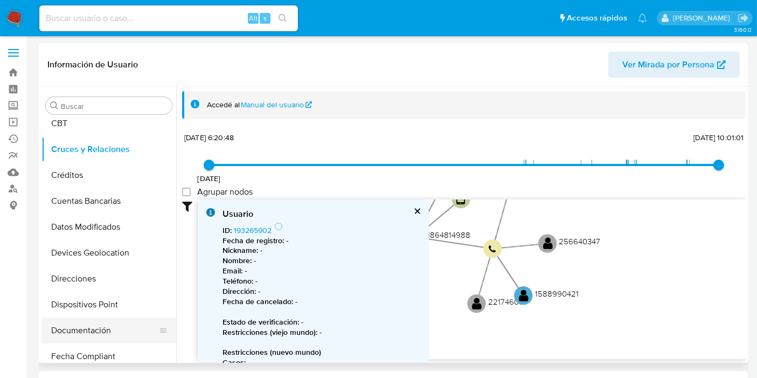
drag, startPoint x: 85, startPoint y: 310, endPoint x: 127, endPoint y: 341, distance: 52.4
click at [85, 309] on button "Dispositivos Point" at bounding box center [109, 305] width 135 height 26
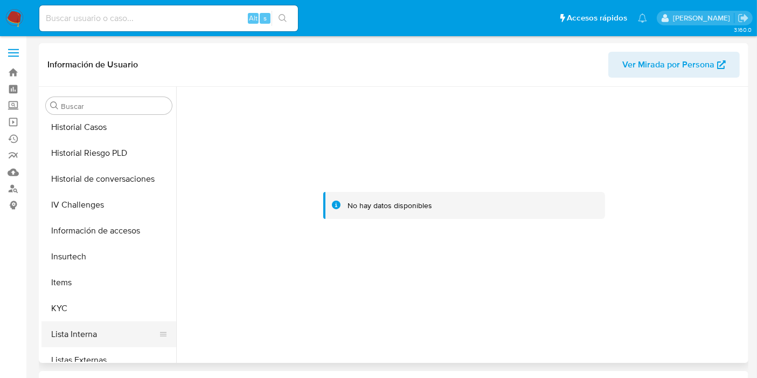
scroll to position [359, 0]
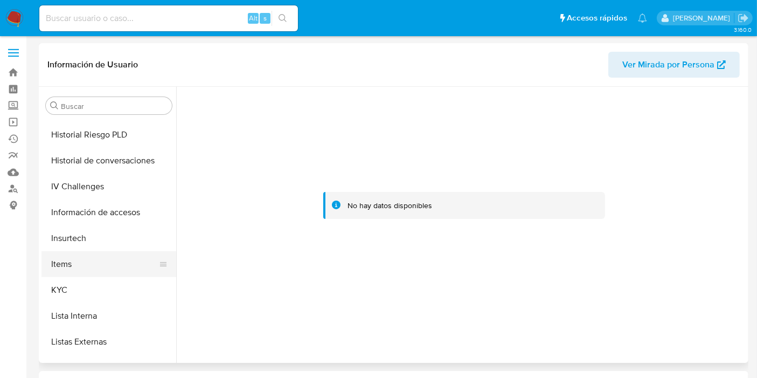
click at [65, 259] on button "Items" at bounding box center [105, 264] width 126 height 26
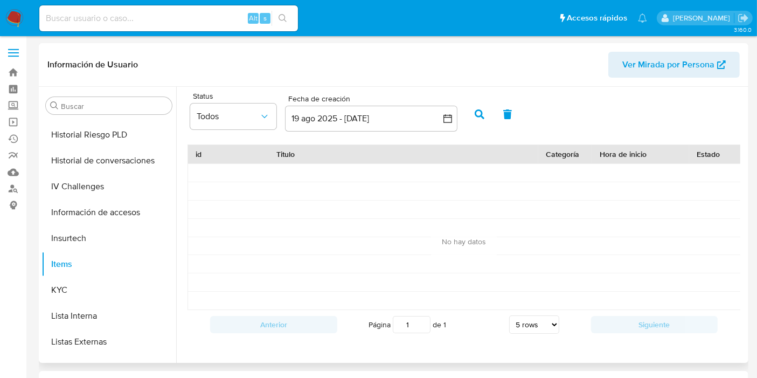
scroll to position [180, 0]
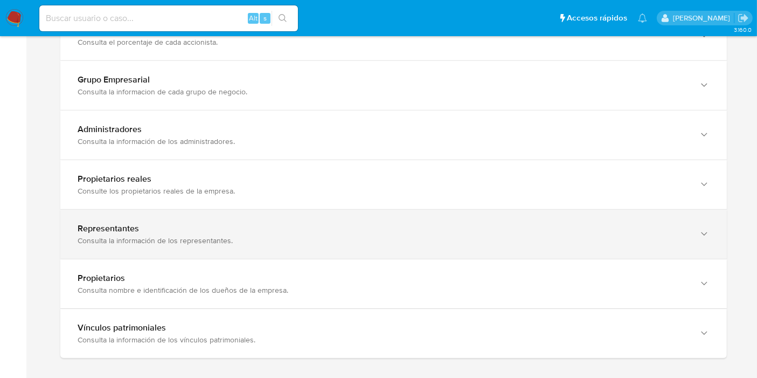
scroll to position [898, 0]
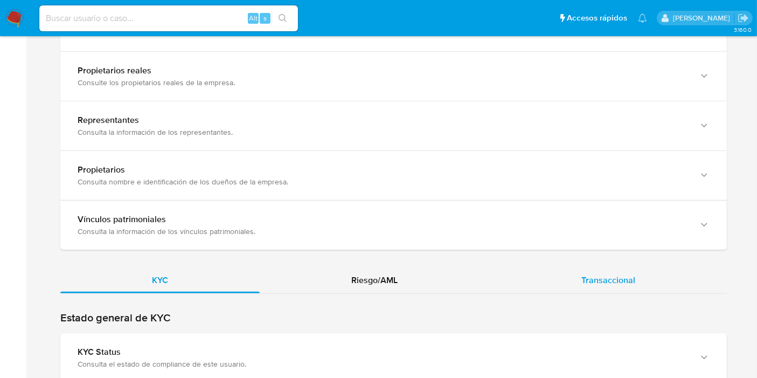
click at [630, 267] on div "Transaccional" at bounding box center [608, 280] width 237 height 26
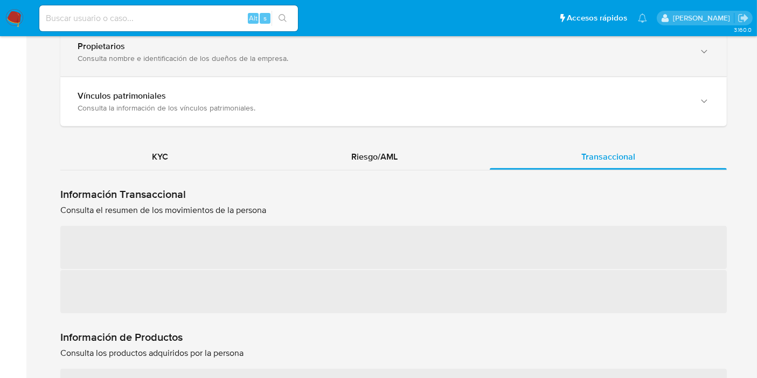
scroll to position [1078, 0]
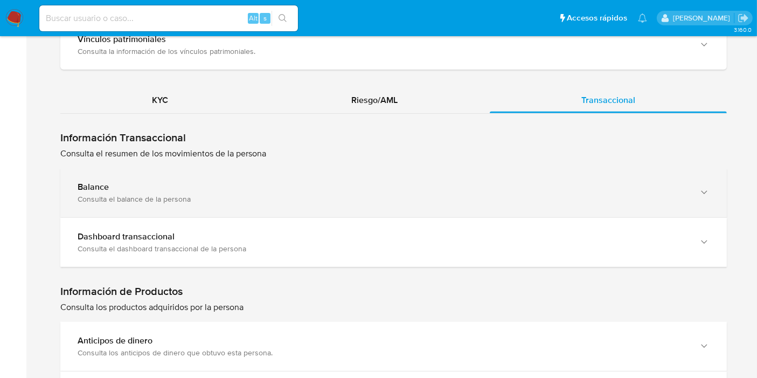
click at [191, 194] on div "Consulta el balance de la persona" at bounding box center [383, 199] width 611 height 10
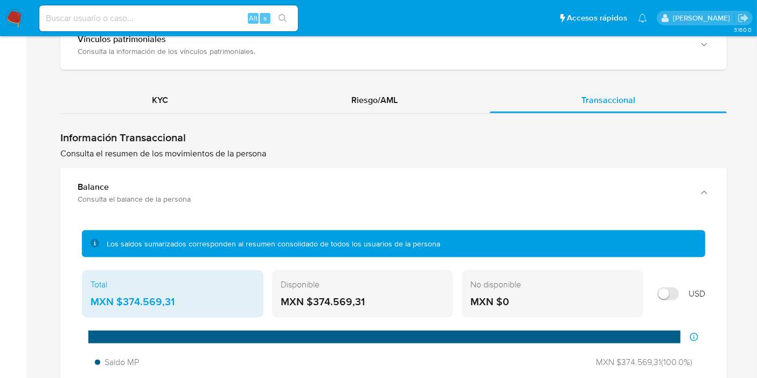
scroll to position [1138, 0]
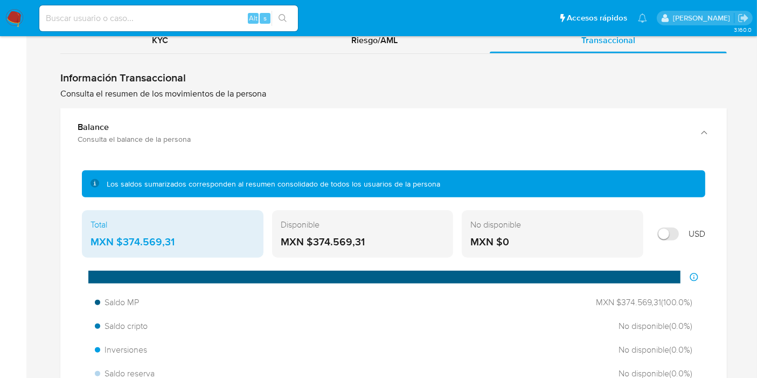
drag, startPoint x: 190, startPoint y: 239, endPoint x: 121, endPoint y: 241, distance: 69.0
click at [121, 241] on div "MXN $374.569,31" at bounding box center [173, 242] width 164 height 14
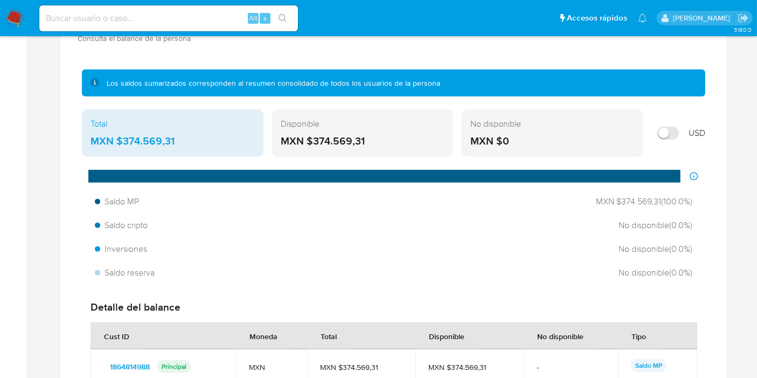
scroll to position [1258, 0]
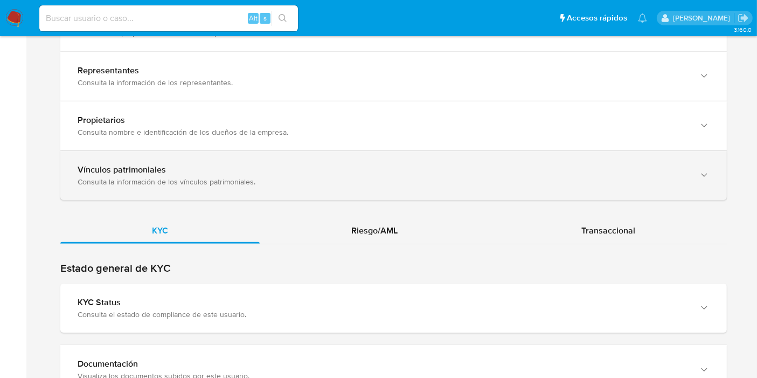
scroll to position [958, 0]
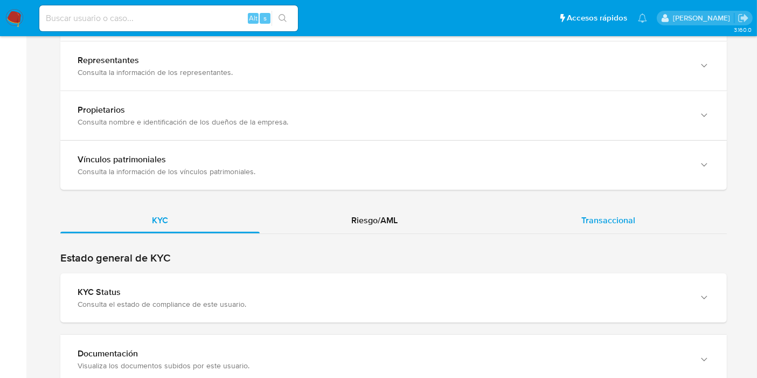
click at [603, 225] on div "Transaccional" at bounding box center [608, 221] width 237 height 26
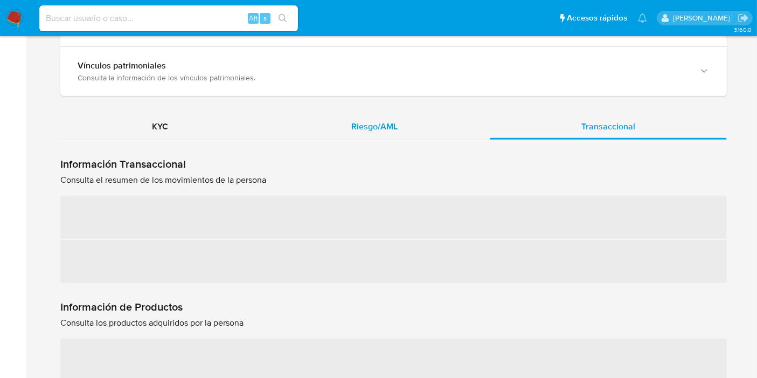
scroll to position [1078, 0]
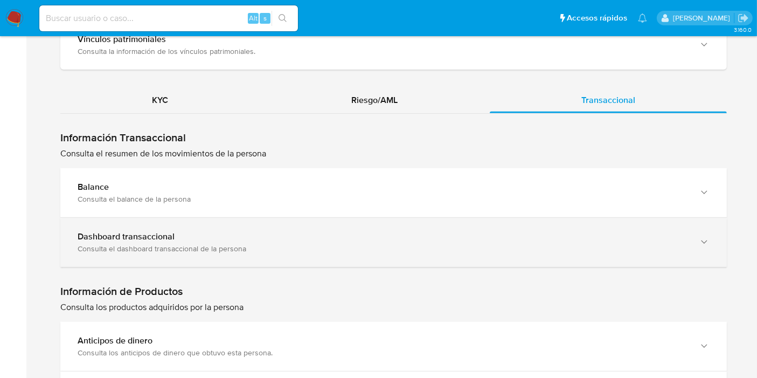
click at [130, 247] on div "Consulta el dashboard transaccional de la persona" at bounding box center [383, 249] width 611 height 10
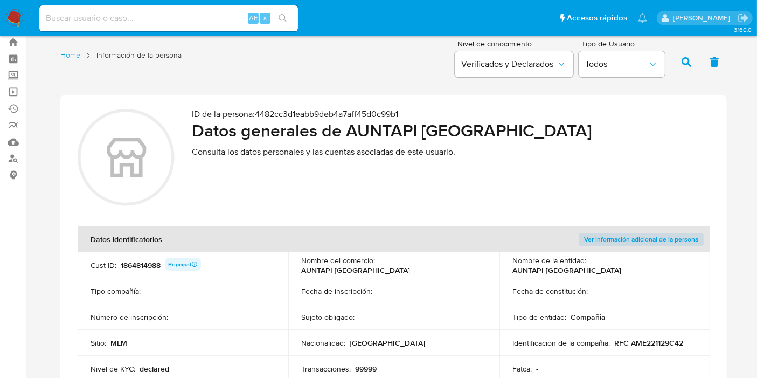
scroll to position [0, 0]
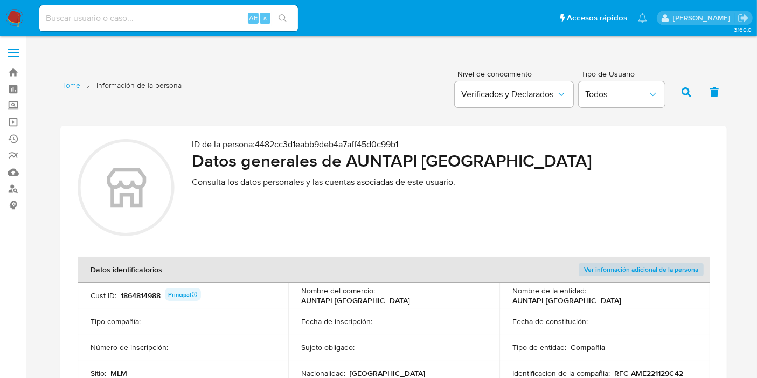
drag, startPoint x: 15, startPoint y: 107, endPoint x: 34, endPoint y: 119, distance: 22.7
click at [15, 107] on label "Screening" at bounding box center [64, 106] width 128 height 17
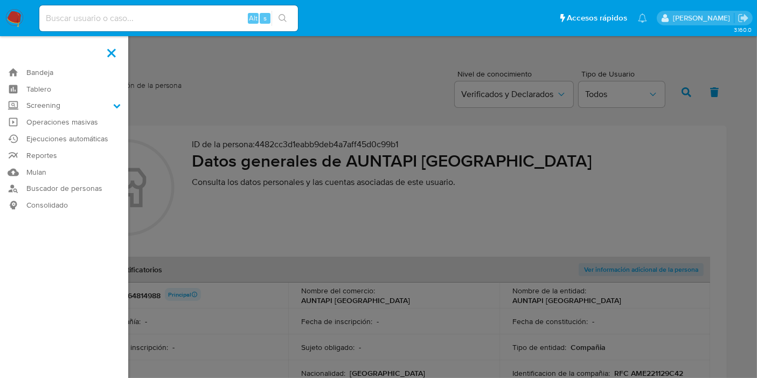
click at [0, 0] on input "Screening" at bounding box center [0, 0] width 0 height 0
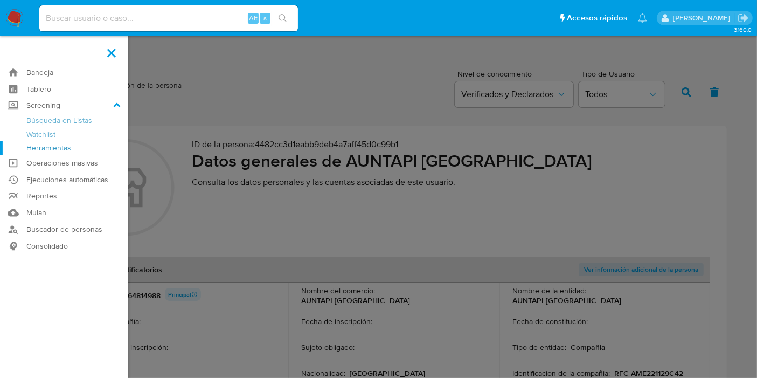
click at [42, 144] on link "Herramientas" at bounding box center [64, 147] width 128 height 13
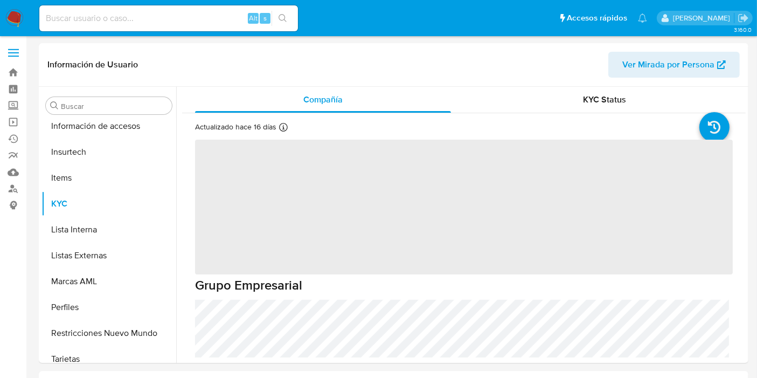
scroll to position [455, 0]
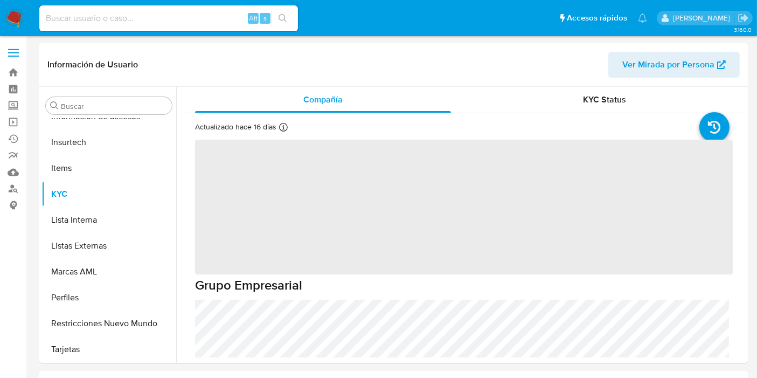
select select "10"
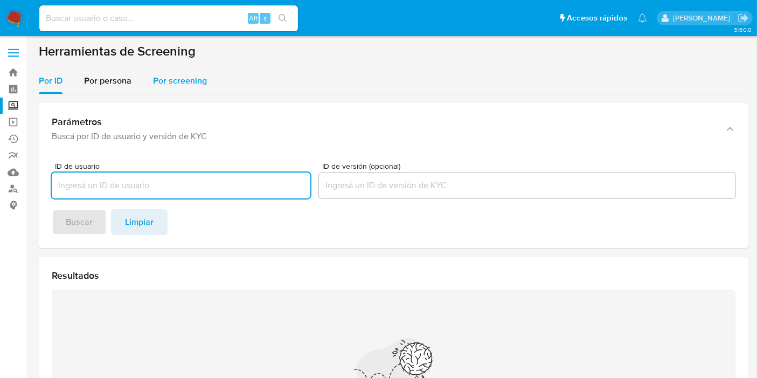
click at [167, 88] on div "Por screening" at bounding box center [180, 81] width 54 height 26
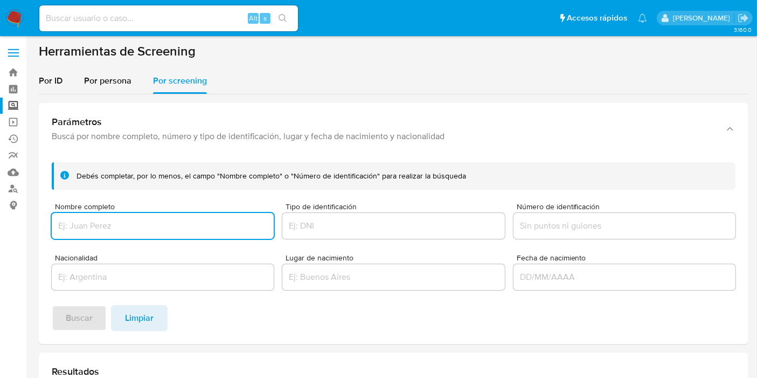
click at [119, 224] on input "Nombre completo" at bounding box center [163, 226] width 222 height 14
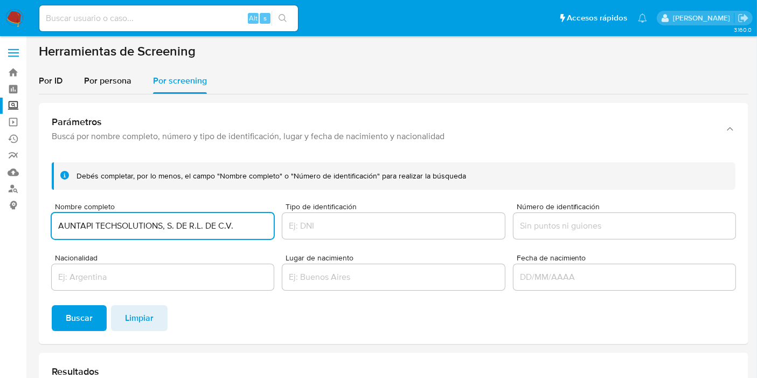
drag, startPoint x: 240, startPoint y: 224, endPoint x: 163, endPoint y: 225, distance: 77.1
click at [163, 225] on input "AUNTAPI TECHSOLUTIONS, S. DE R.L. DE C.V." at bounding box center [163, 226] width 222 height 14
click at [239, 226] on input "AUNTAPI TECHSOLUTIONS, S. DE R.L. DE C.V." at bounding box center [163, 226] width 222 height 14
drag, startPoint x: 243, startPoint y: 229, endPoint x: 156, endPoint y: 254, distance: 91.1
click at [54, 230] on input "AUNTAPI TECHSOLUTIONS, S. DE R.L. DE C.V." at bounding box center [163, 226] width 222 height 14
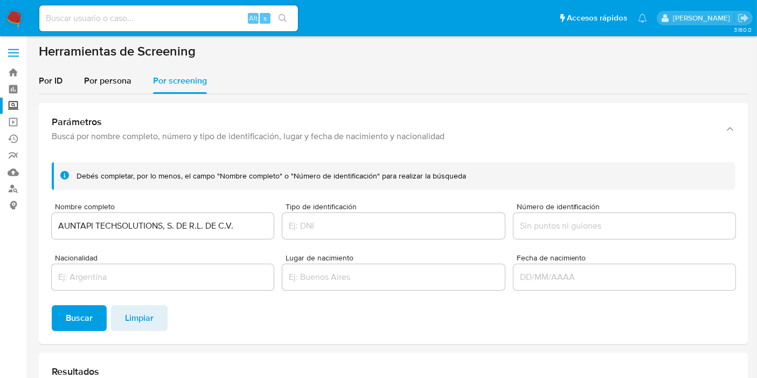
drag, startPoint x: 172, startPoint y: 236, endPoint x: 200, endPoint y: 221, distance: 31.4
click at [172, 236] on div "AUNTAPI TECHSOLUTIONS, S. DE R.L. DE C.V." at bounding box center [163, 226] width 222 height 26
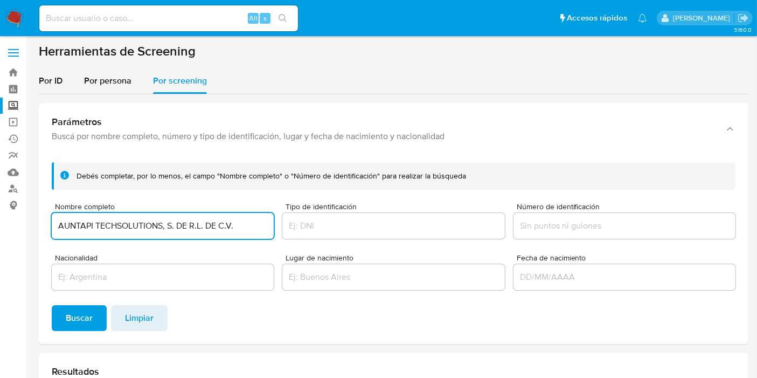
drag, startPoint x: 244, startPoint y: 222, endPoint x: 163, endPoint y: 223, distance: 80.3
click at [163, 223] on input "AUNTAPI TECHSOLUTIONS, S. DE R.L. DE C.V." at bounding box center [163, 226] width 222 height 14
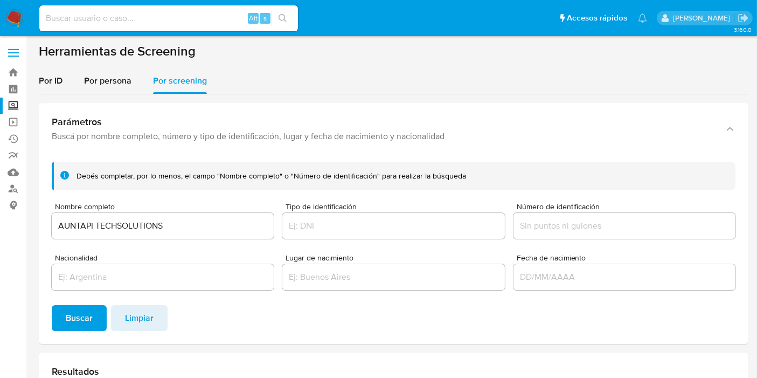
click at [46, 337] on div "Debés completar, por lo menos, el campo "Nombre completo" o "Número de identifi…" at bounding box center [394, 249] width 710 height 190
click at [74, 323] on span "Buscar" at bounding box center [79, 318] width 27 height 24
click at [198, 225] on input "AUNTAPI TECHSOLUTIONS" at bounding box center [163, 226] width 222 height 14
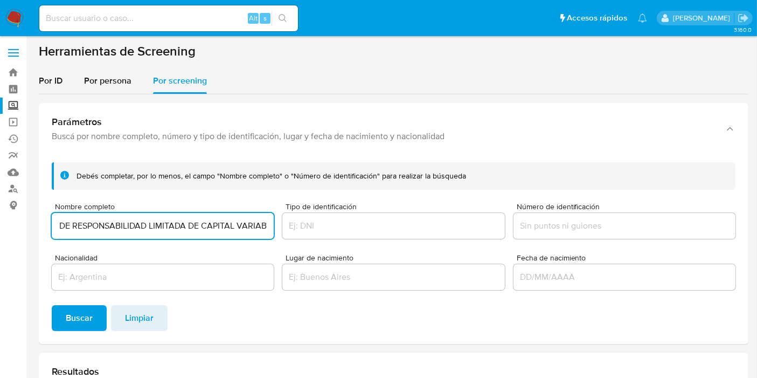
scroll to position [0, 158]
type input "AUNTAPI TECHSOLUTIONS SOCIEDAD DE RESPONSABILIDAD LIMITADA DE CAPITAL VARIABLE"
click at [86, 321] on span "Buscar" at bounding box center [79, 318] width 27 height 24
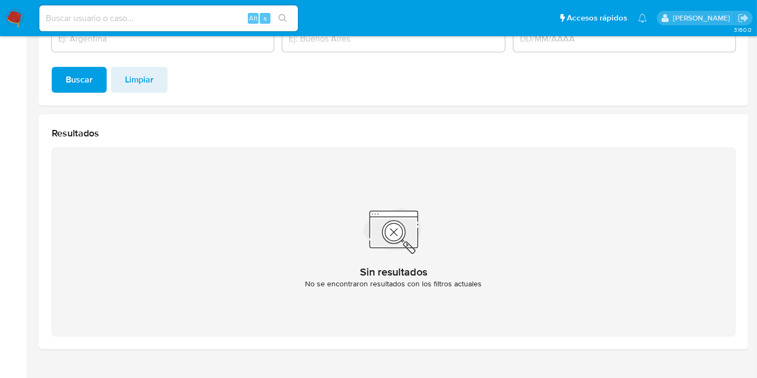
scroll to position [0, 0]
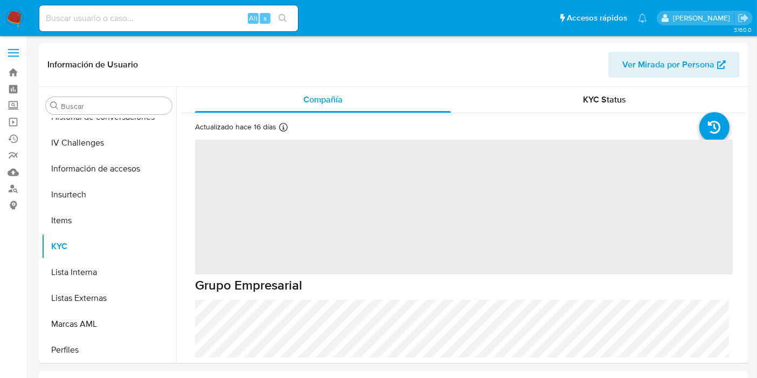
select select "10"
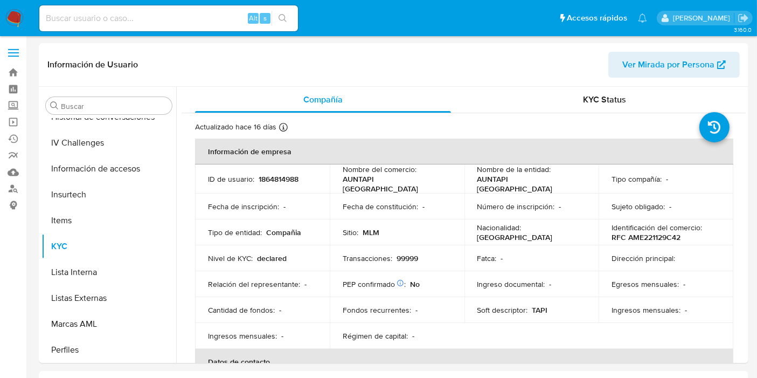
scroll to position [455, 0]
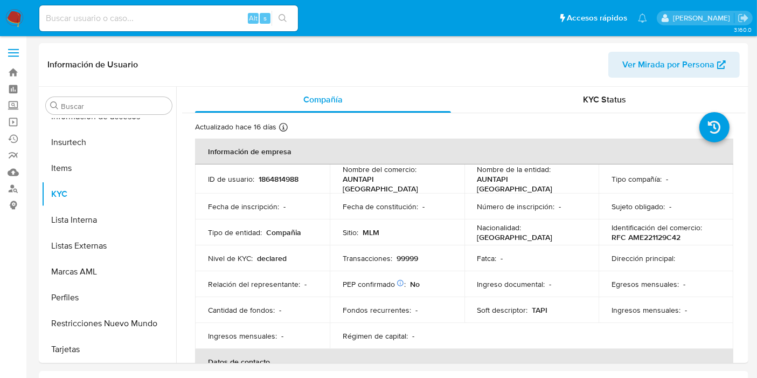
click at [91, 31] on div "Alt s" at bounding box center [168, 18] width 259 height 26
click at [95, 20] on input at bounding box center [168, 18] width 259 height 14
paste input "821631463"
type input "821631463"
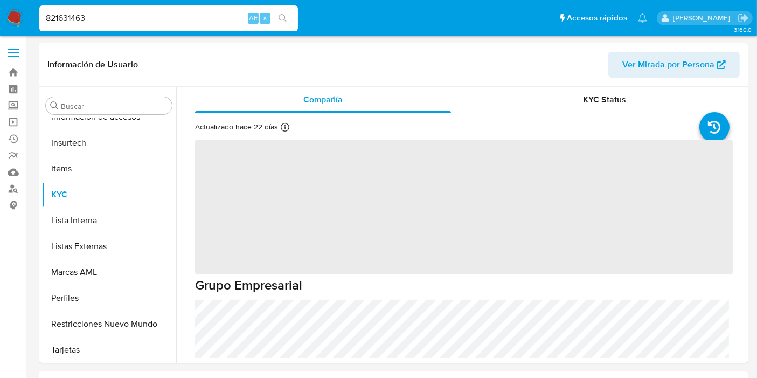
scroll to position [455, 0]
select select "10"
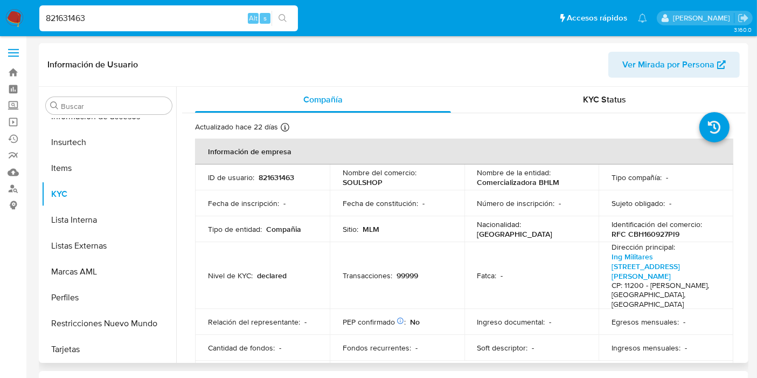
scroll to position [359, 0]
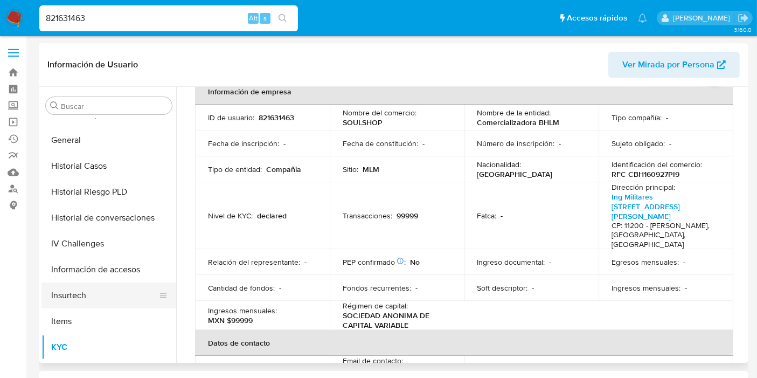
scroll to position [275, 0]
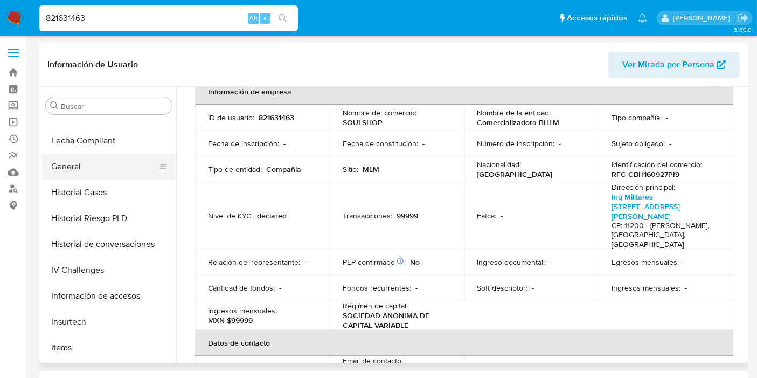
click at [69, 174] on button "General" at bounding box center [105, 167] width 126 height 26
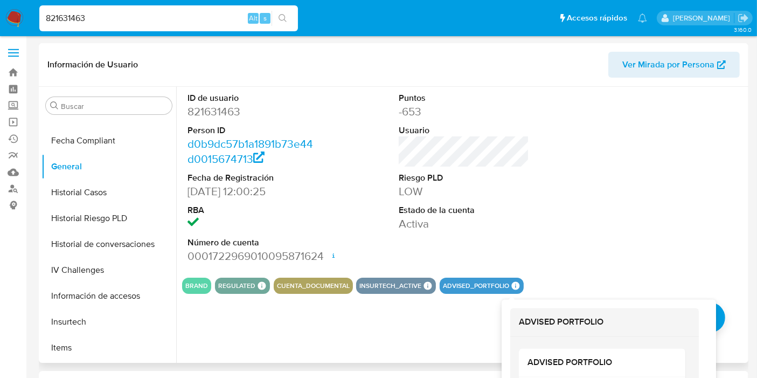
click at [513, 284] on icon at bounding box center [516, 286] width 8 height 8
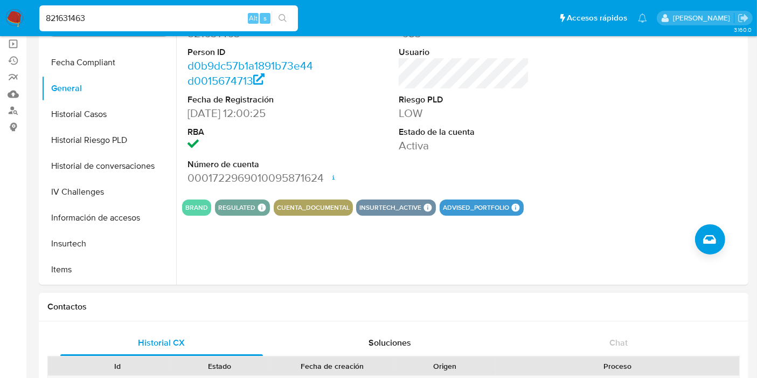
scroll to position [120, 0]
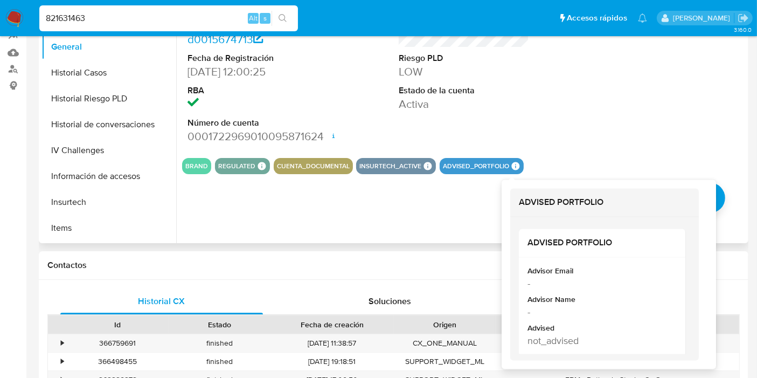
click at [512, 166] on icon at bounding box center [516, 166] width 8 height 8
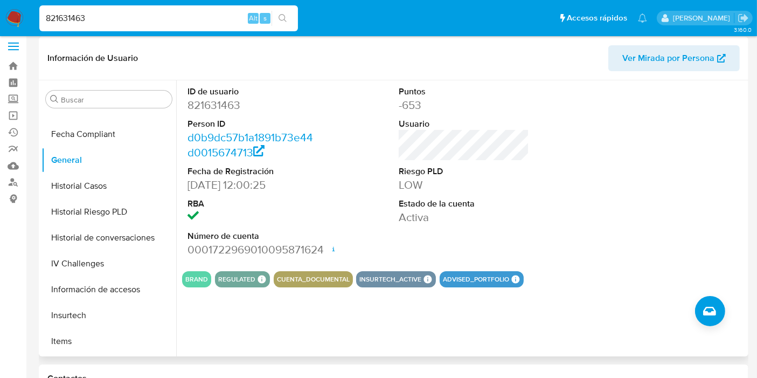
scroll to position [0, 0]
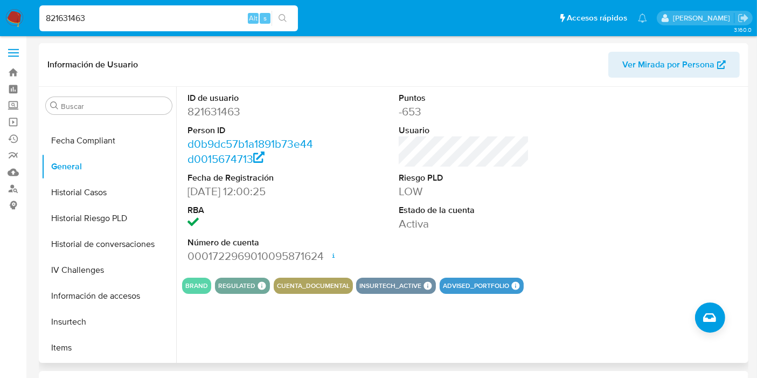
click at [675, 74] on span "Ver Mirada por Persona" at bounding box center [669, 65] width 92 height 26
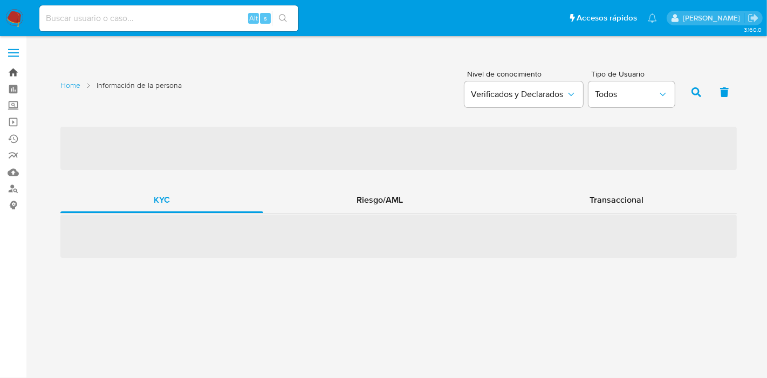
click at [13, 76] on link "Bandeja" at bounding box center [64, 72] width 128 height 17
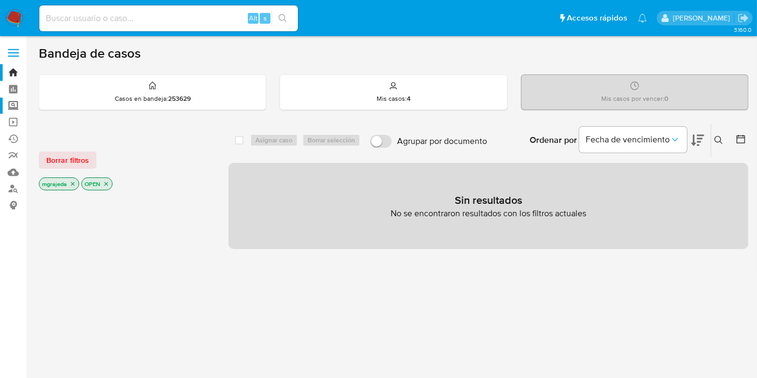
click at [12, 107] on label "Screening" at bounding box center [64, 106] width 128 height 17
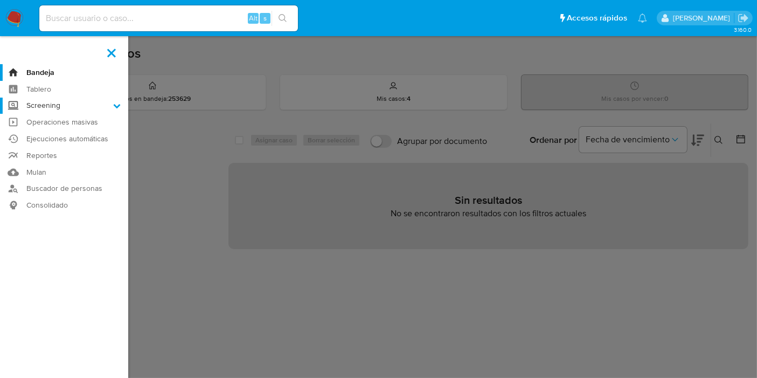
click at [0, 0] on input "Screening" at bounding box center [0, 0] width 0 height 0
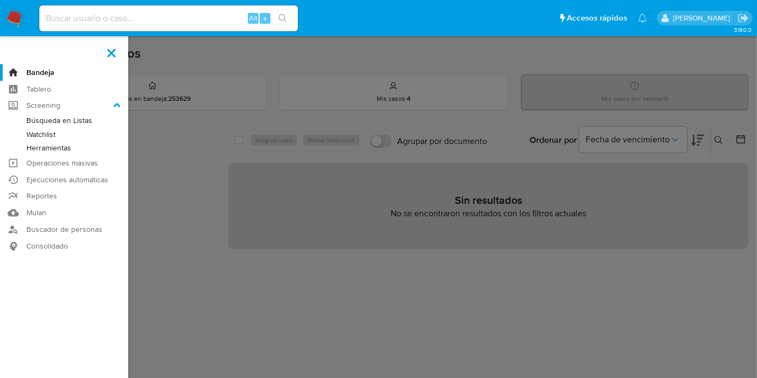
click at [51, 144] on link "Herramientas" at bounding box center [64, 147] width 128 height 13
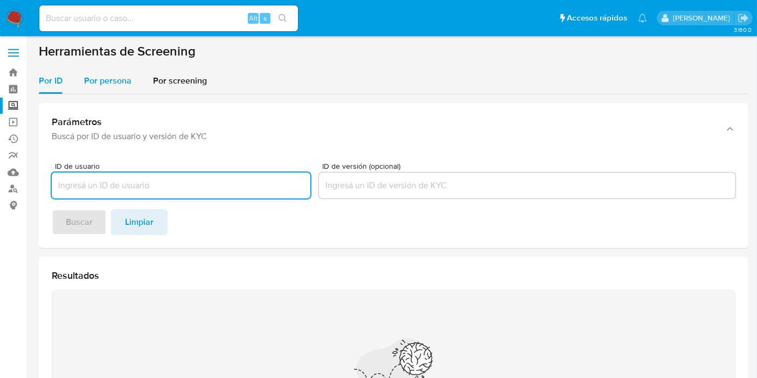
click at [122, 82] on span "Por persona" at bounding box center [107, 80] width 47 height 12
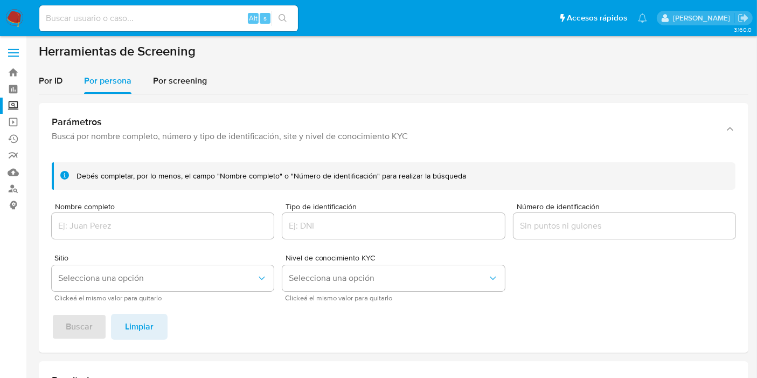
click at [124, 216] on div at bounding box center [163, 226] width 222 height 26
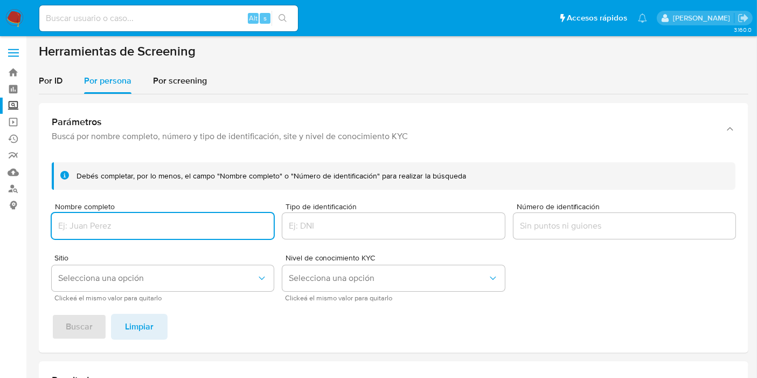
click at [126, 219] on input "Nombre completo" at bounding box center [163, 226] width 222 height 14
type input "[PERSON_NAME]"
click at [52, 314] on button "Buscar" at bounding box center [79, 327] width 55 height 26
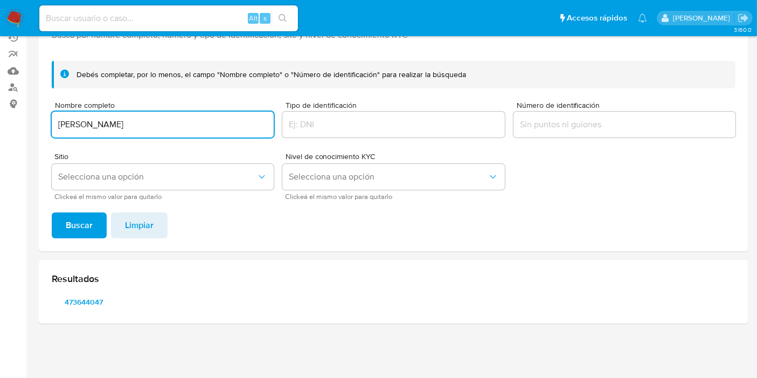
scroll to position [100, 0]
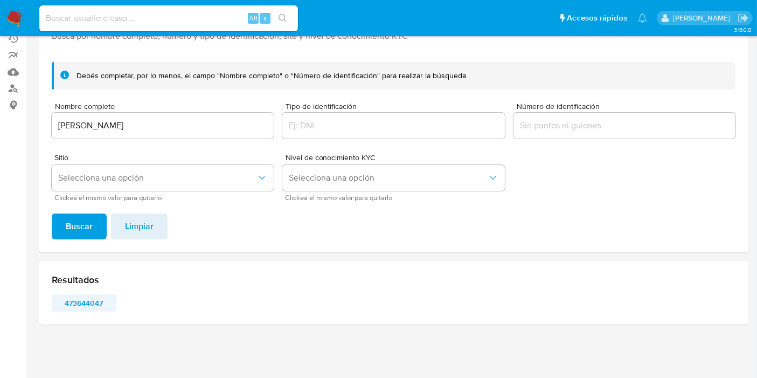
click at [74, 307] on span "473644047" at bounding box center [84, 302] width 50 height 15
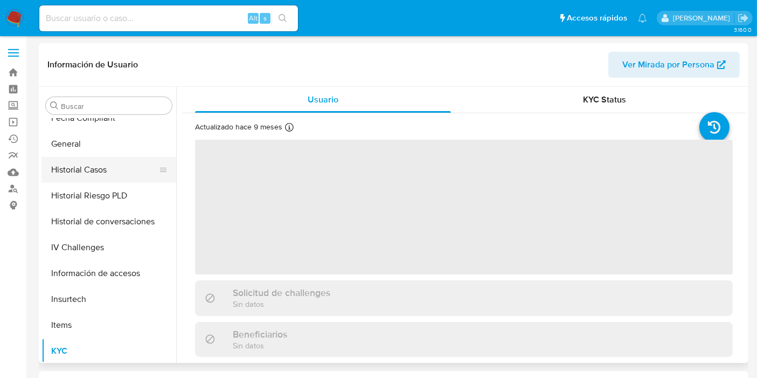
scroll to position [216, 0]
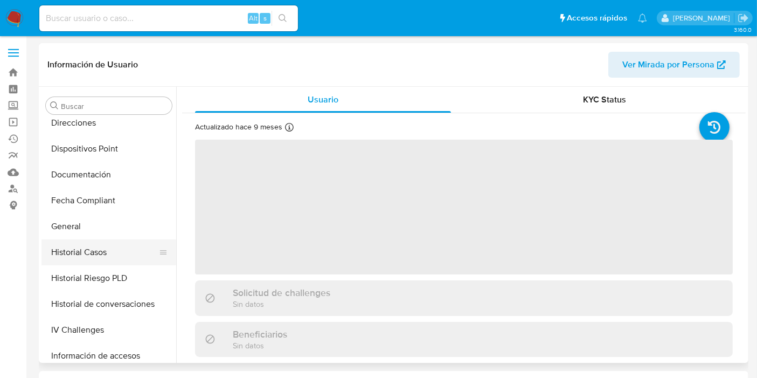
select select "10"
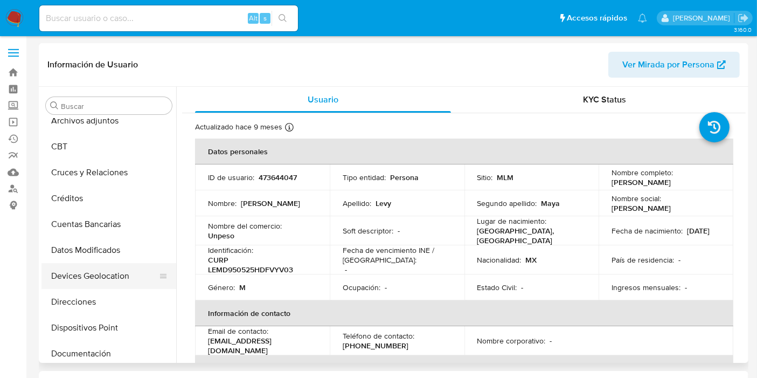
scroll to position [36, 0]
click at [68, 179] on button "Cruces y Relaciones" at bounding box center [105, 174] width 126 height 26
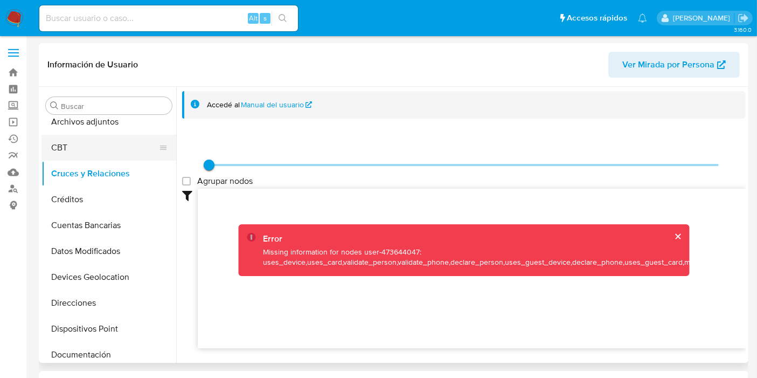
click at [93, 137] on button "CBT" at bounding box center [105, 148] width 126 height 26
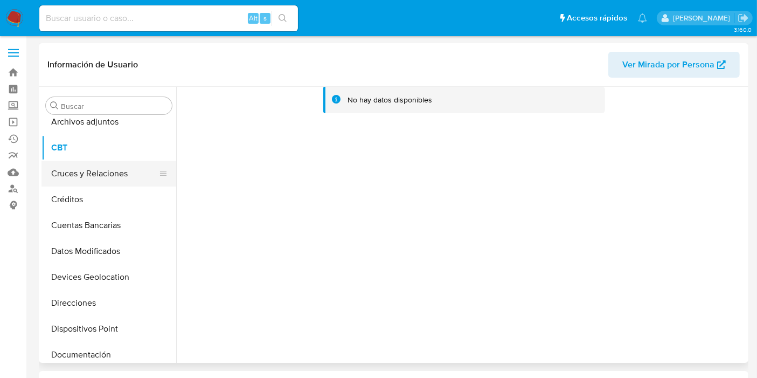
click at [112, 178] on button "Cruces y Relaciones" at bounding box center [105, 174] width 126 height 26
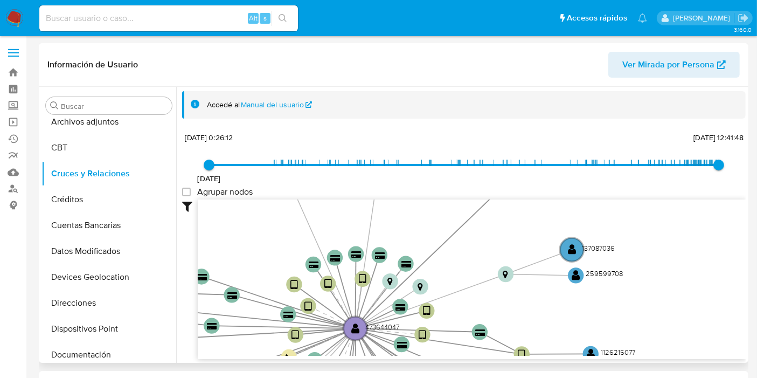
drag, startPoint x: 690, startPoint y: 230, endPoint x: 474, endPoint y: 142, distance: 232.8
click at [465, 138] on div "18/12/2020 18/12/2020, 0:26:12 15/9/2025, 12:41:48 Agrupar nodos Filtros Confia…" at bounding box center [464, 264] width 564 height 268
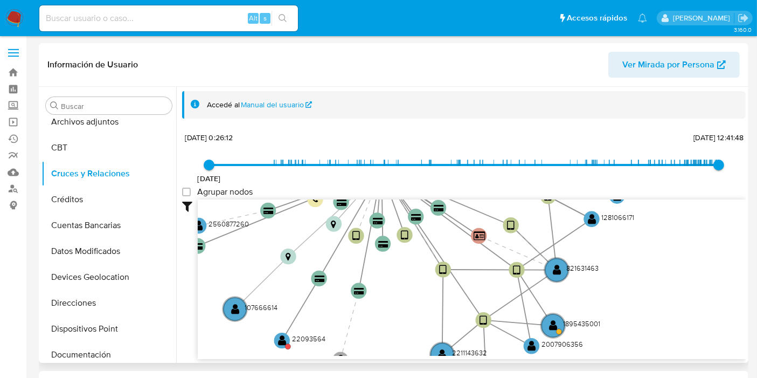
drag, startPoint x: 506, startPoint y: 296, endPoint x: 533, endPoint y: 139, distance: 159.7
click at [533, 139] on div "18/12/2020 18/12/2020, 0:26:12 15/9/2025, 12:41:48 Agrupar nodos Filtros Confia…" at bounding box center [464, 264] width 564 height 268
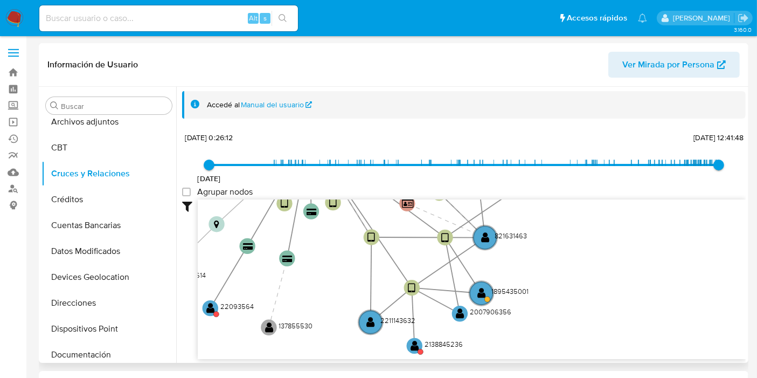
drag, startPoint x: 398, startPoint y: 275, endPoint x: 332, endPoint y: 263, distance: 67.6
click at [332, 263] on icon "user-473644047  473644047 device-664f86b0b15be4f3cde2a357  user-1895435001  …" at bounding box center [472, 277] width 548 height 156
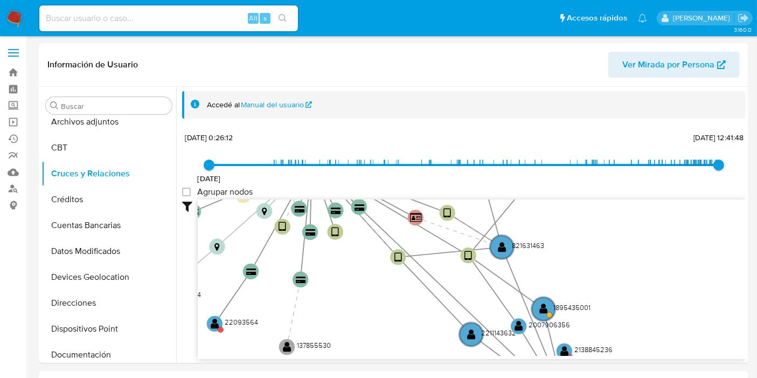
drag, startPoint x: 410, startPoint y: 287, endPoint x: 565, endPoint y: 406, distance: 195.8
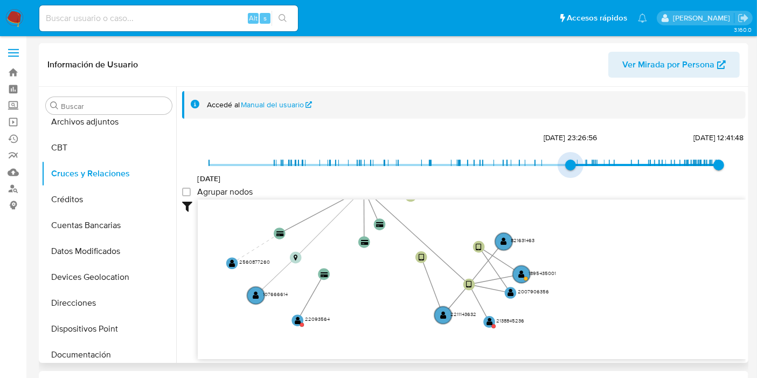
type input "1716487857000"
drag, startPoint x: 210, startPoint y: 165, endPoint x: 577, endPoint y: 206, distance: 368.8
click at [577, 206] on div "18/12/2020 23/5/2024, 12:10:57 15/9/2025, 12:41:48 Agrupar nodos Filtros Confia…" at bounding box center [464, 264] width 564 height 268
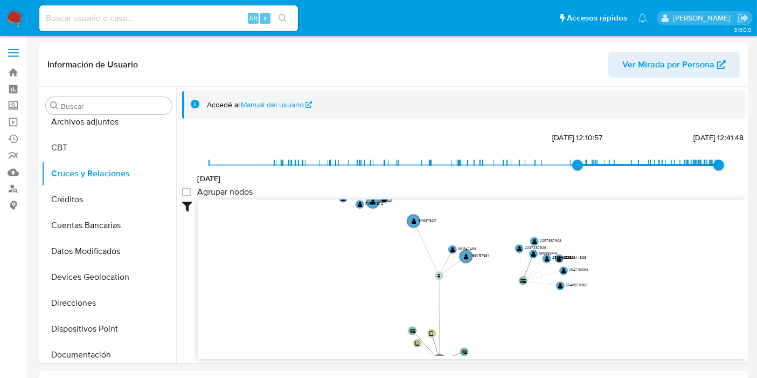
drag, startPoint x: 650, startPoint y: 257, endPoint x: 653, endPoint y: 401, distance: 144.0
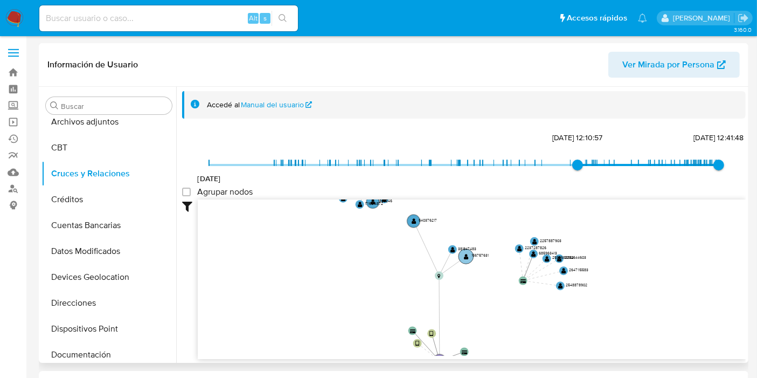
click at [466, 261] on circle at bounding box center [466, 256] width 15 height 15
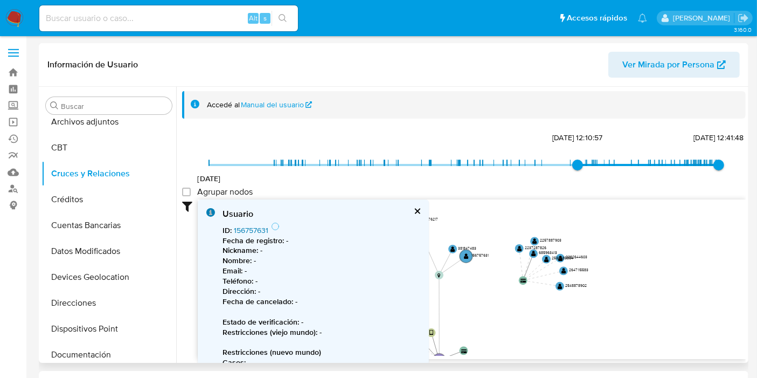
click at [244, 230] on link "156757631" at bounding box center [251, 230] width 34 height 11
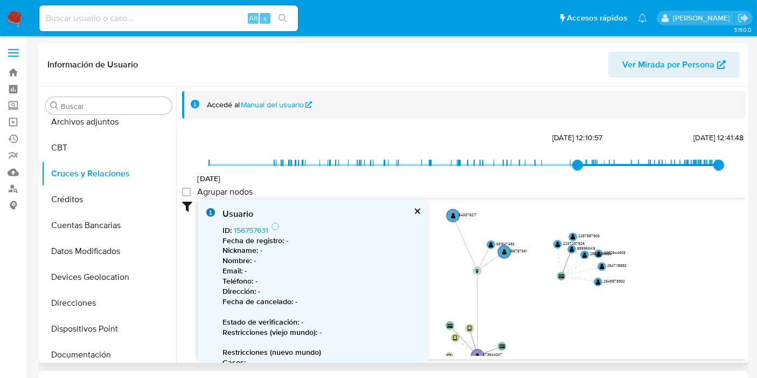
drag, startPoint x: 505, startPoint y: 293, endPoint x: 543, endPoint y: 288, distance: 38.5
click at [543, 288] on icon "user-473644047  473644047 device-664f86b0b15be4f3cde2a357  user-1895435001  …" at bounding box center [472, 277] width 548 height 156
click at [489, 244] on text "" at bounding box center [491, 244] width 5 height 6
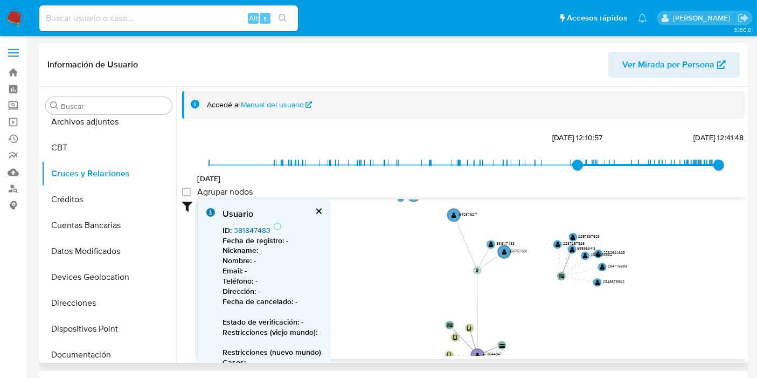
click at [248, 225] on link "381847483" at bounding box center [252, 230] width 37 height 11
click at [448, 212] on circle at bounding box center [454, 215] width 15 height 15
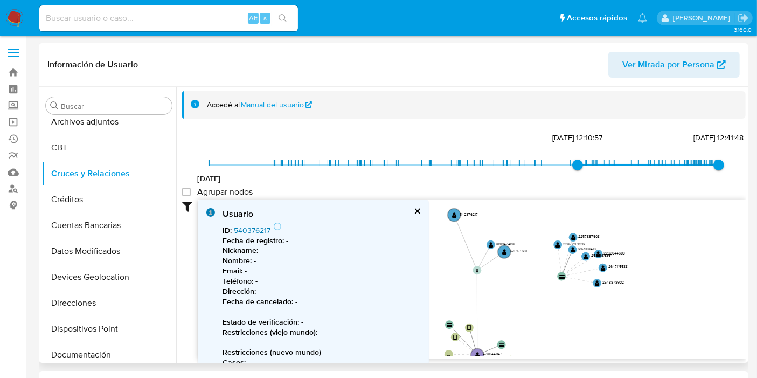
click at [266, 227] on link "540376217" at bounding box center [252, 230] width 37 height 11
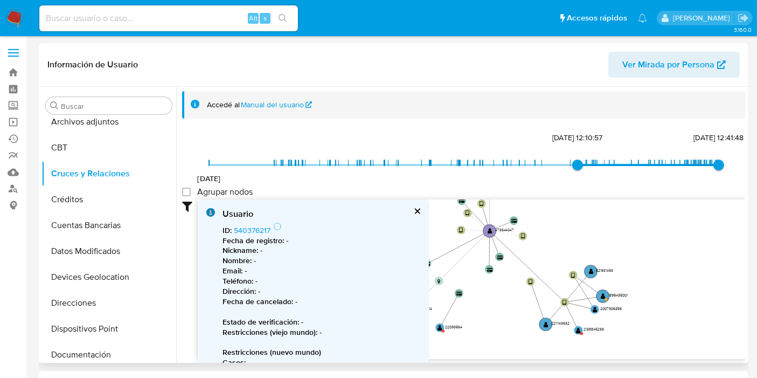
drag, startPoint x: 532, startPoint y: 339, endPoint x: 544, endPoint y: 216, distance: 124.1
click at [544, 216] on icon "user-473644047  473644047 device-664f86b0b15be4f3cde2a357  user-1895435001  …" at bounding box center [472, 277] width 548 height 156
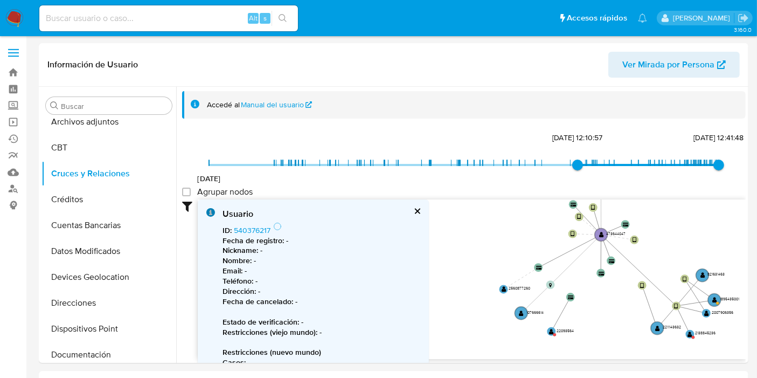
drag, startPoint x: 702, startPoint y: 326, endPoint x: 813, endPoint y: 329, distance: 111.6
click at [519, 312] on text "" at bounding box center [521, 313] width 5 height 6
click at [257, 229] on link "107666614" at bounding box center [252, 230] width 36 height 11
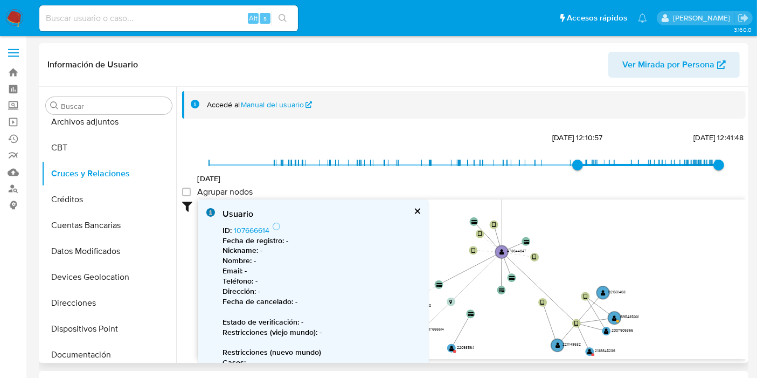
drag, startPoint x: 620, startPoint y: 303, endPoint x: 521, endPoint y: 320, distance: 101.2
click at [521, 320] on icon "user-473644047  473644047 device-664f86b0b15be4f3cde2a357  user-1895435001  …" at bounding box center [472, 277] width 548 height 156
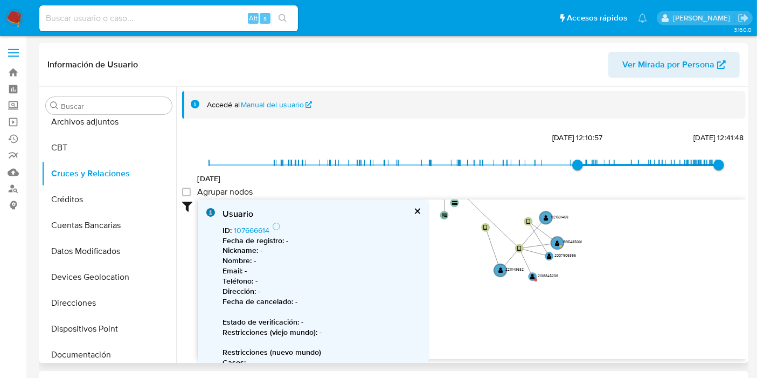
drag, startPoint x: 666, startPoint y: 300, endPoint x: 604, endPoint y: 225, distance: 97.2
click at [604, 225] on icon "user-473644047  473644047 device-664f86b0b15be4f3cde2a357  user-1895435001  …" at bounding box center [472, 277] width 548 height 156
click at [530, 273] on circle at bounding box center [527, 273] width 11 height 11
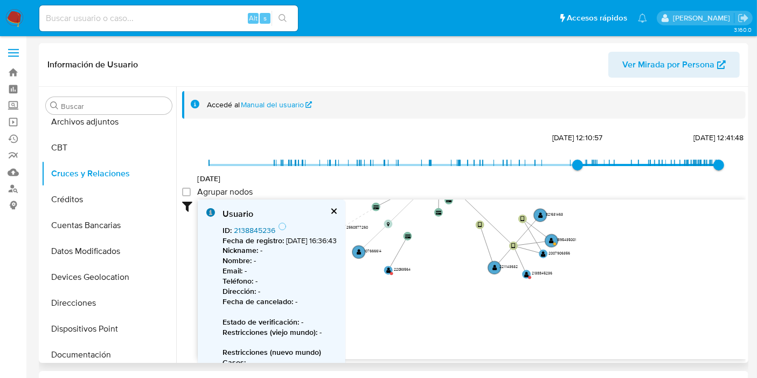
click at [271, 232] on link "2138845236" at bounding box center [255, 230] width 42 height 11
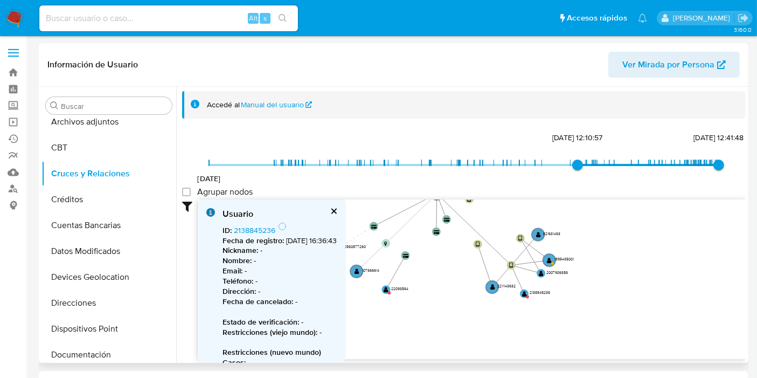
drag, startPoint x: 577, startPoint y: 231, endPoint x: 565, endPoint y: 268, distance: 39.2
click at [565, 268] on icon "user-473644047  473644047 device-664f86b0b15be4f3cde2a357  user-1895435001  …" at bounding box center [472, 277] width 548 height 156
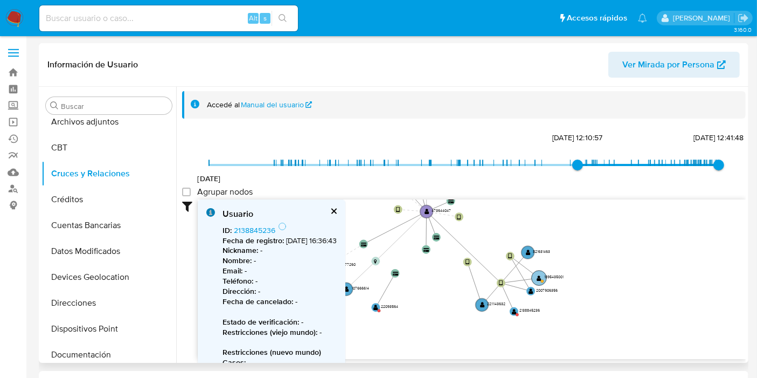
click at [546, 279] on circle at bounding box center [539, 278] width 15 height 15
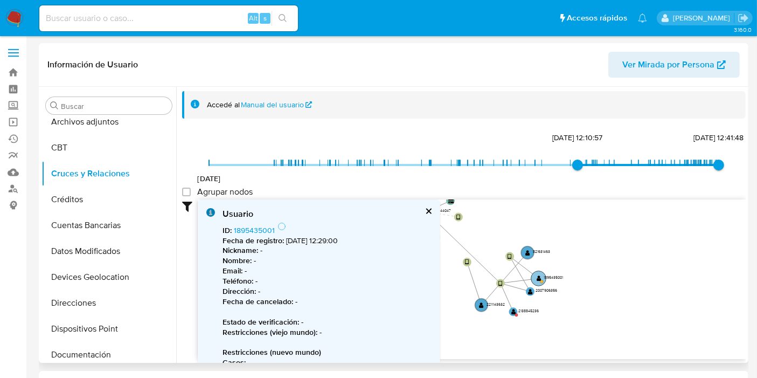
click at [534, 280] on circle at bounding box center [539, 278] width 15 height 15
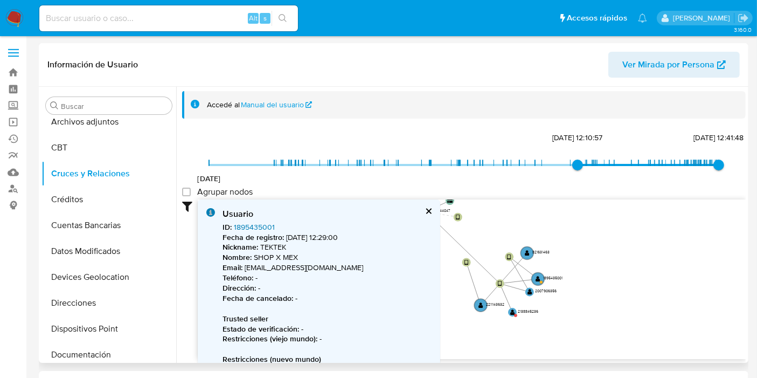
click at [252, 225] on link "1895435001" at bounding box center [254, 227] width 41 height 11
click at [529, 247] on circle at bounding box center [527, 253] width 15 height 15
click at [529, 249] on circle at bounding box center [527, 253] width 15 height 15
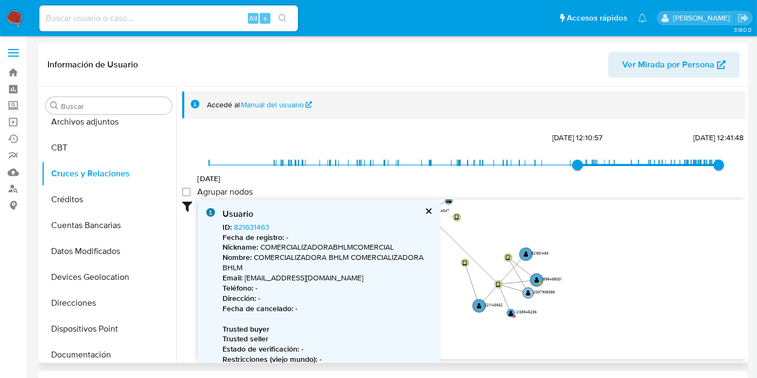
click at [530, 290] on text "" at bounding box center [528, 292] width 5 height 6
click at [530, 290] on circle at bounding box center [528, 293] width 11 height 11
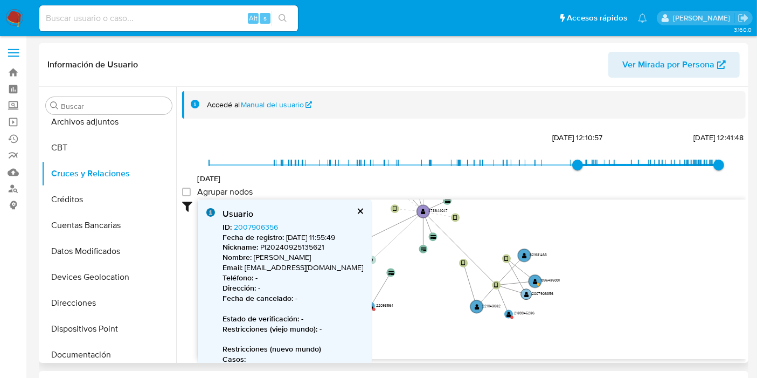
click at [530, 290] on circle at bounding box center [526, 294] width 11 height 11
click at [517, 258] on circle at bounding box center [523, 256] width 15 height 15
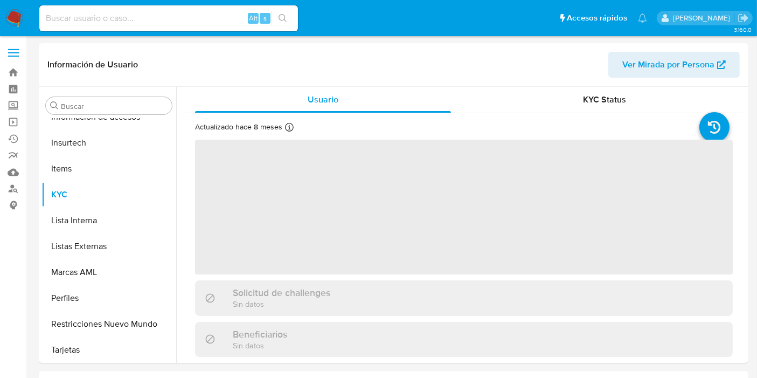
scroll to position [455, 0]
select select "10"
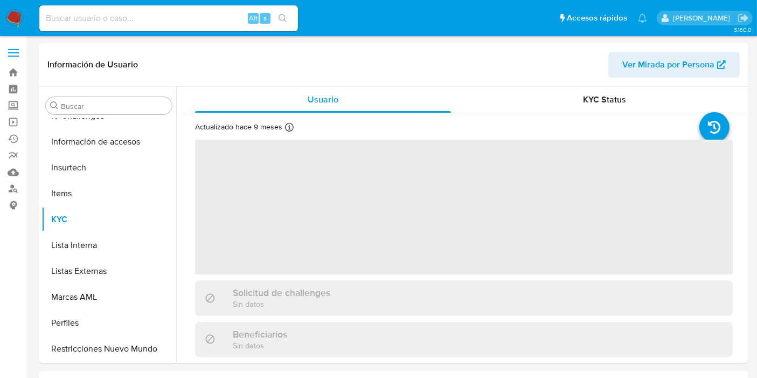
scroll to position [455, 0]
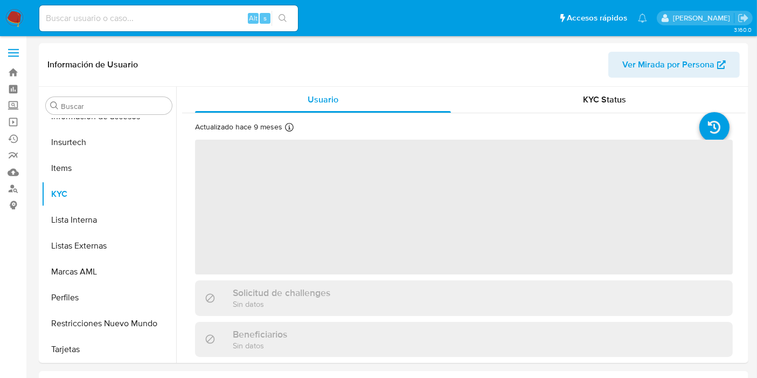
select select "10"
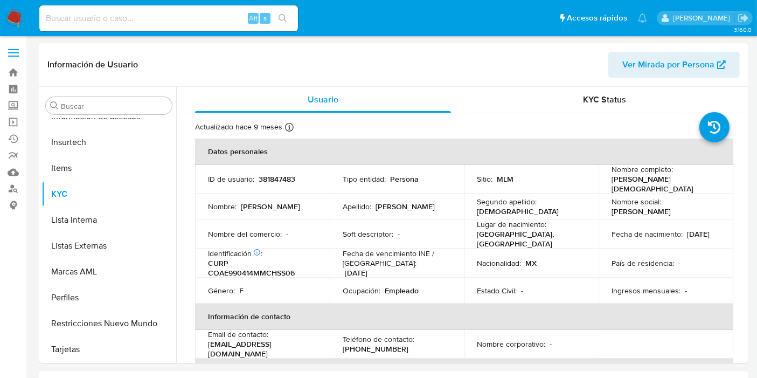
drag, startPoint x: 257, startPoint y: -32, endPoint x: 255, endPoint y: -39, distance: 6.8
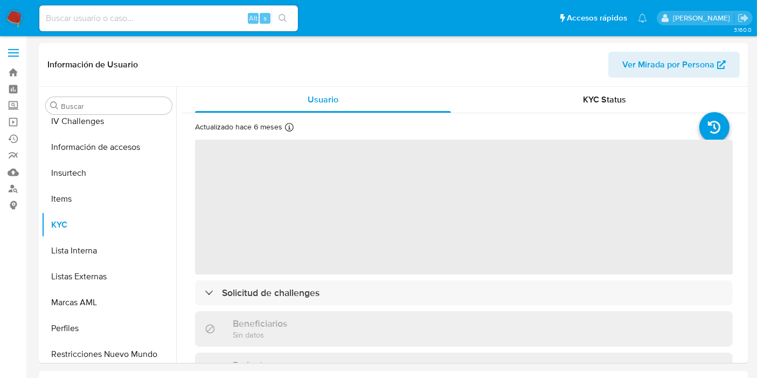
scroll to position [455, 0]
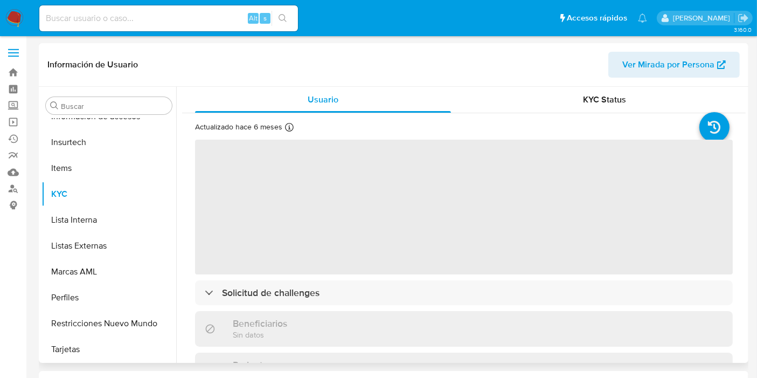
select select "10"
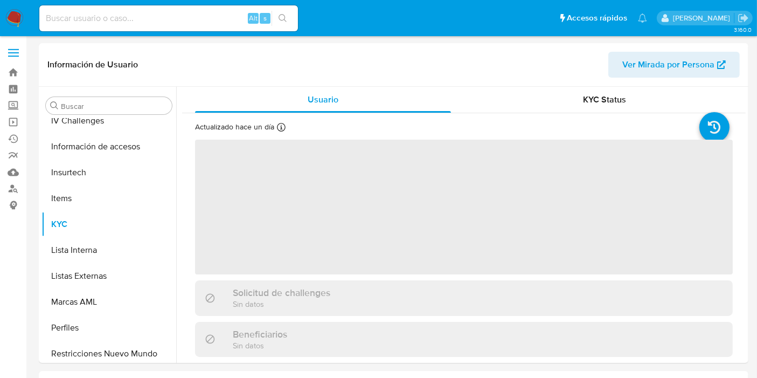
scroll to position [455, 0]
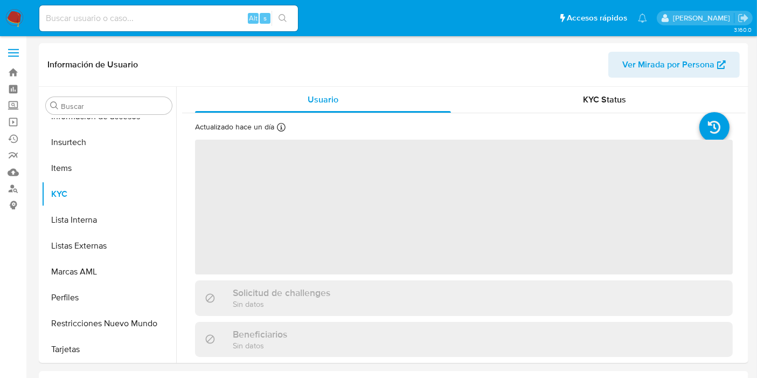
select select "10"
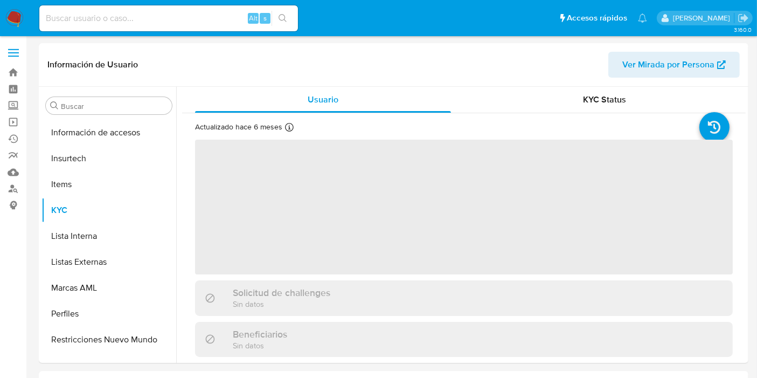
scroll to position [455, 0]
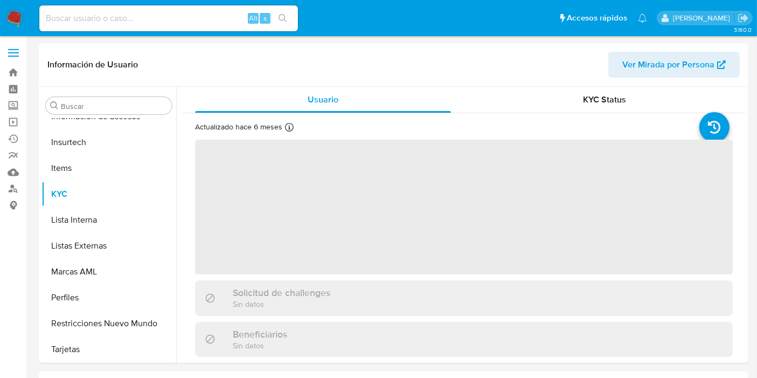
select select "10"
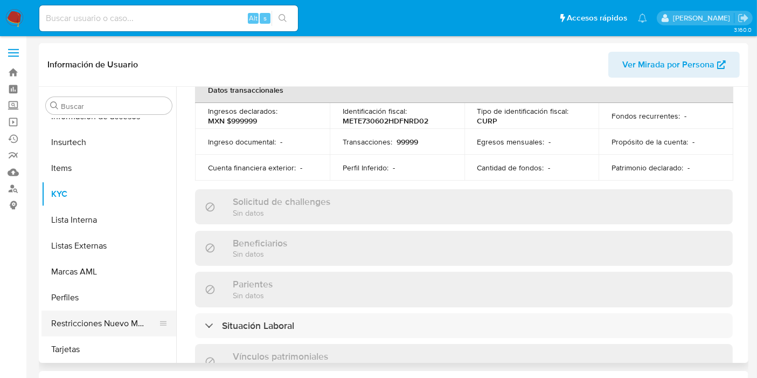
click at [109, 324] on button "Restricciones Nuevo Mundo" at bounding box center [105, 323] width 126 height 26
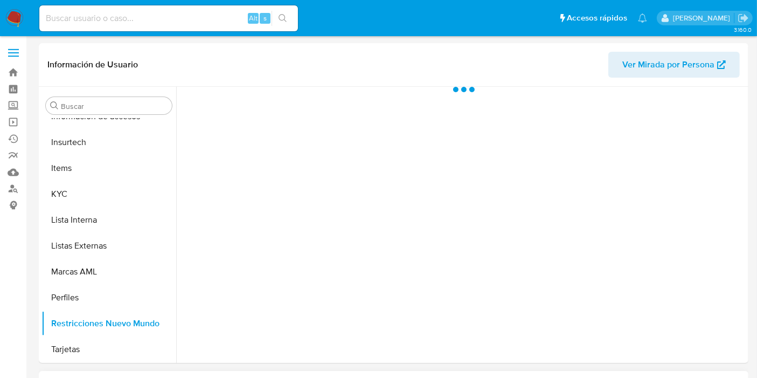
scroll to position [0, 0]
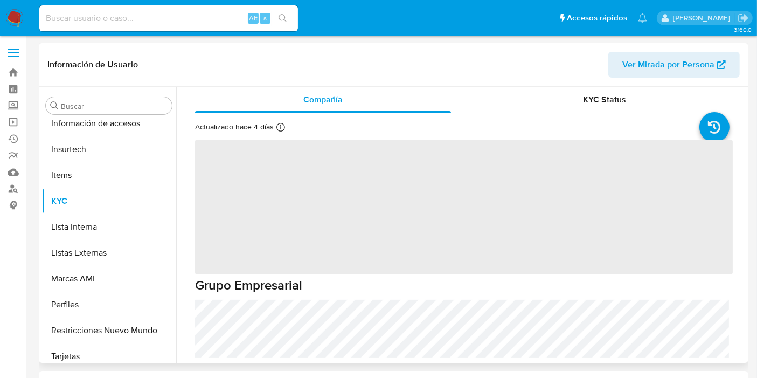
scroll to position [455, 0]
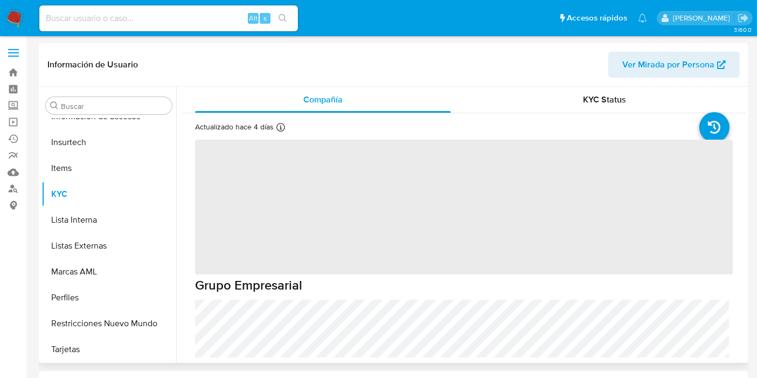
select select "10"
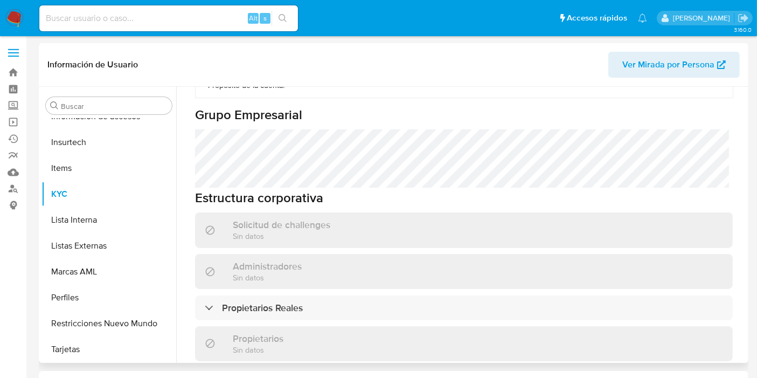
scroll to position [539, 0]
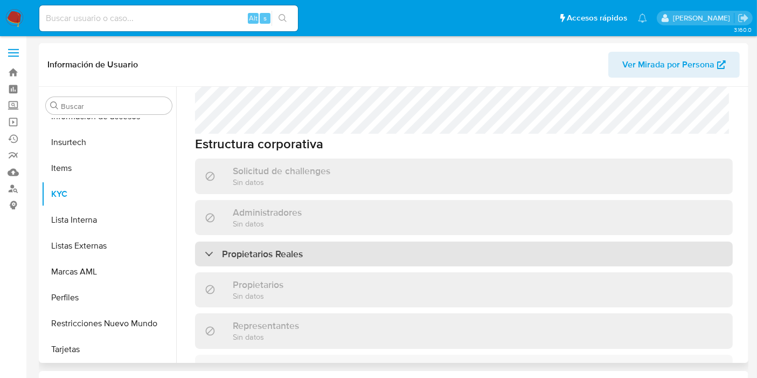
click at [333, 250] on div "Propietarios Reales" at bounding box center [464, 253] width 538 height 25
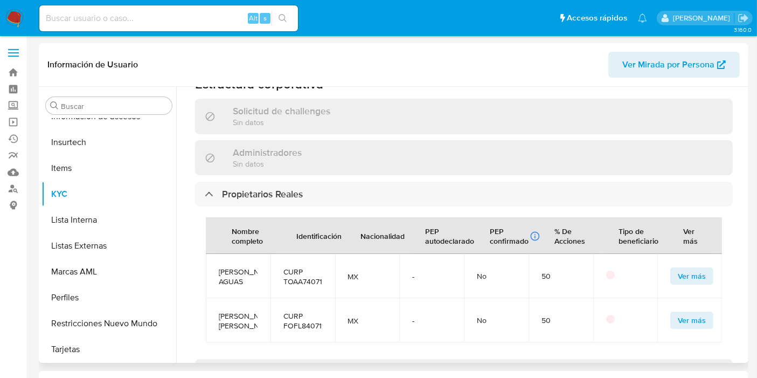
scroll to position [778, 0]
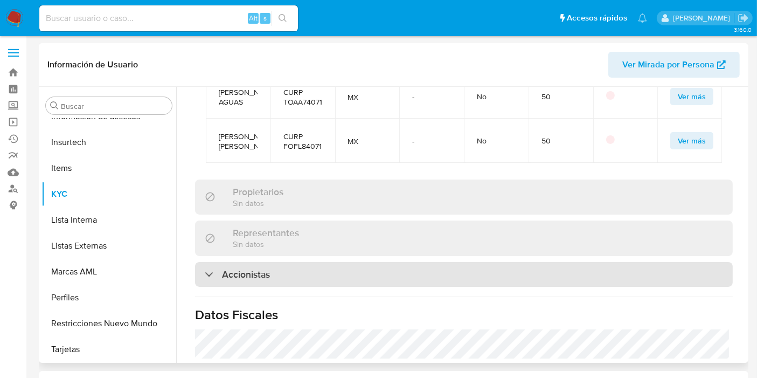
click at [406, 268] on div "Accionistas" at bounding box center [464, 274] width 538 height 25
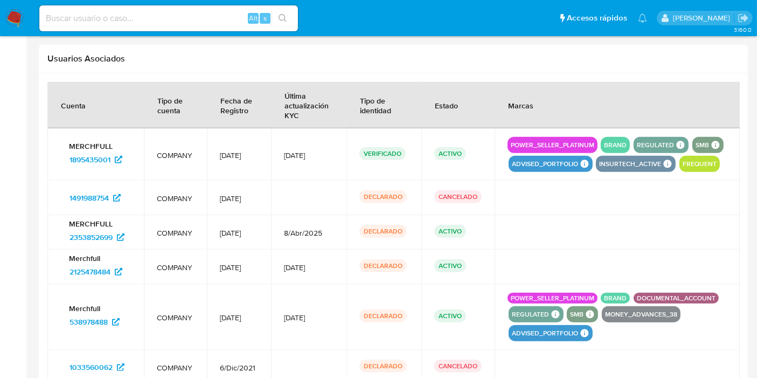
scroll to position [1078, 0]
